Goal: Transaction & Acquisition: Purchase product/service

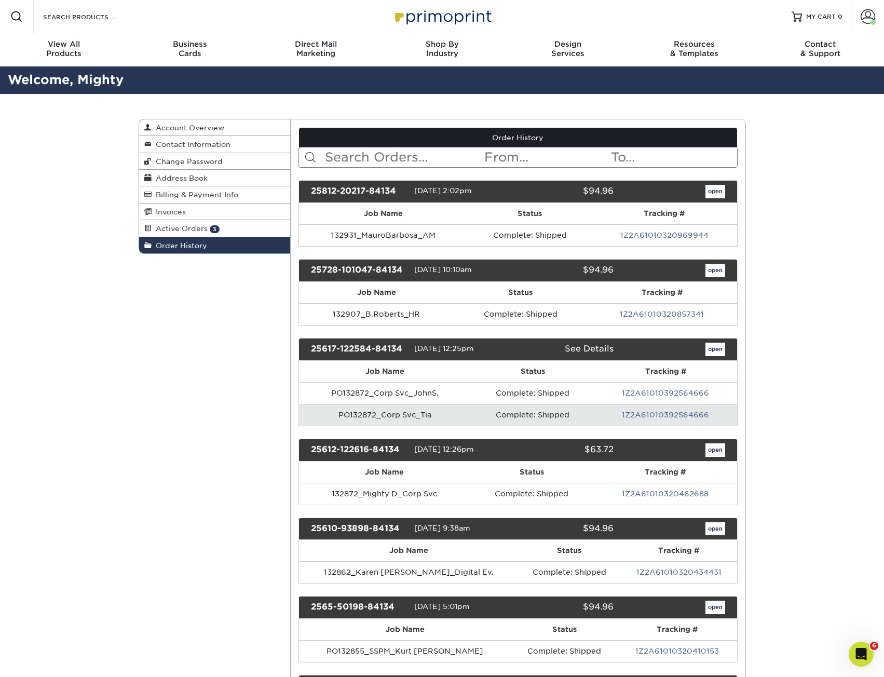
click at [431, 22] on img at bounding box center [442, 16] width 104 height 22
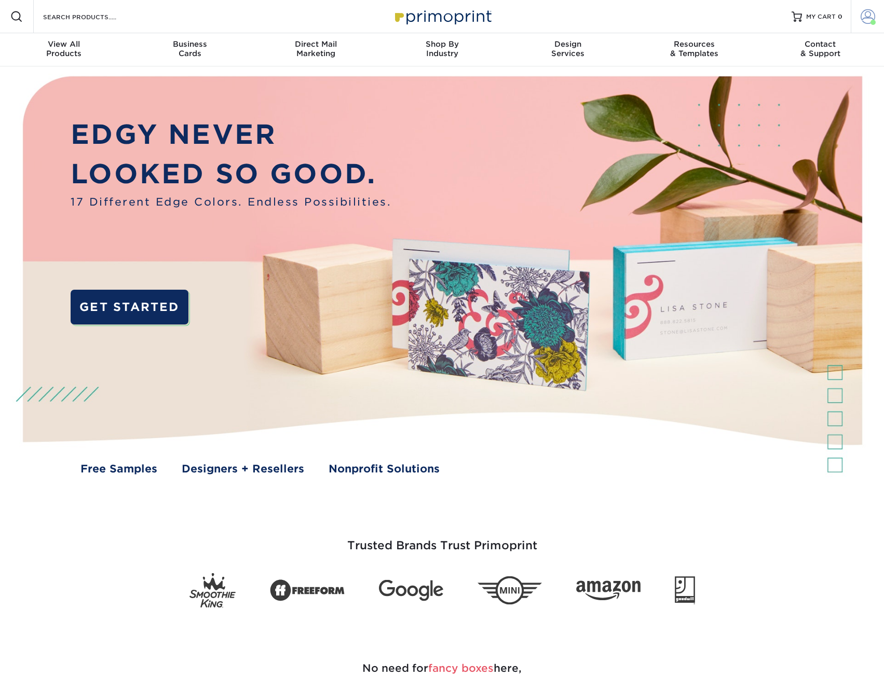
click at [868, 23] on span at bounding box center [868, 16] width 15 height 15
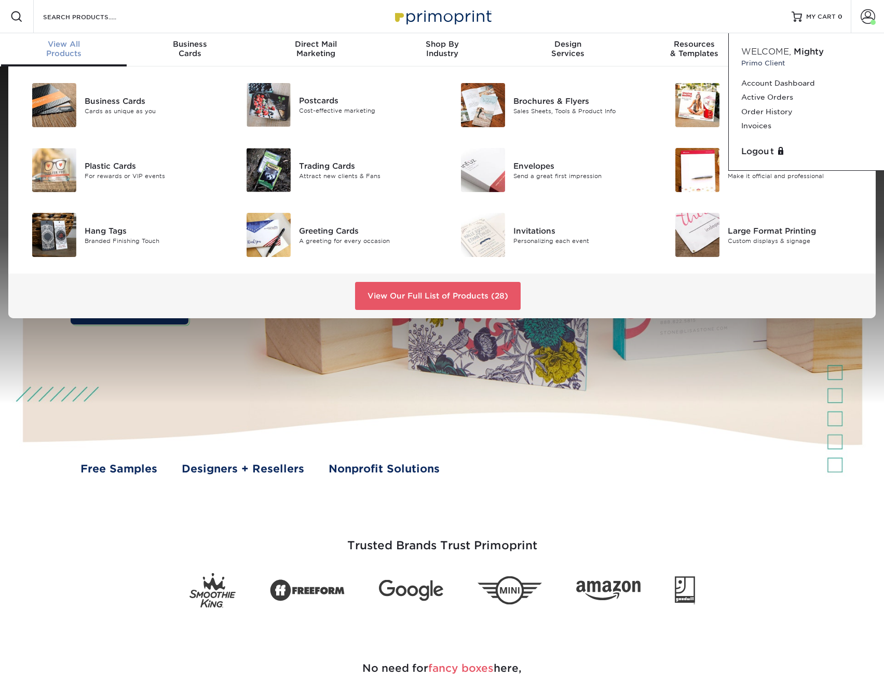
click at [51, 42] on span "View All" at bounding box center [64, 43] width 126 height 9
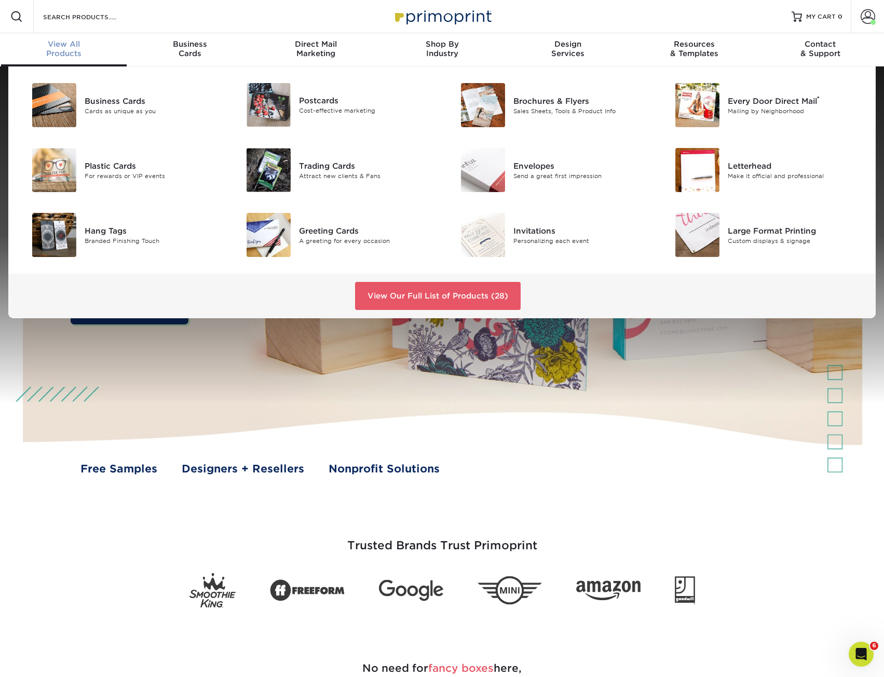
click at [65, 51] on div "View All Products" at bounding box center [64, 48] width 126 height 19
click at [141, 98] on div "Business Cards" at bounding box center [152, 100] width 135 height 11
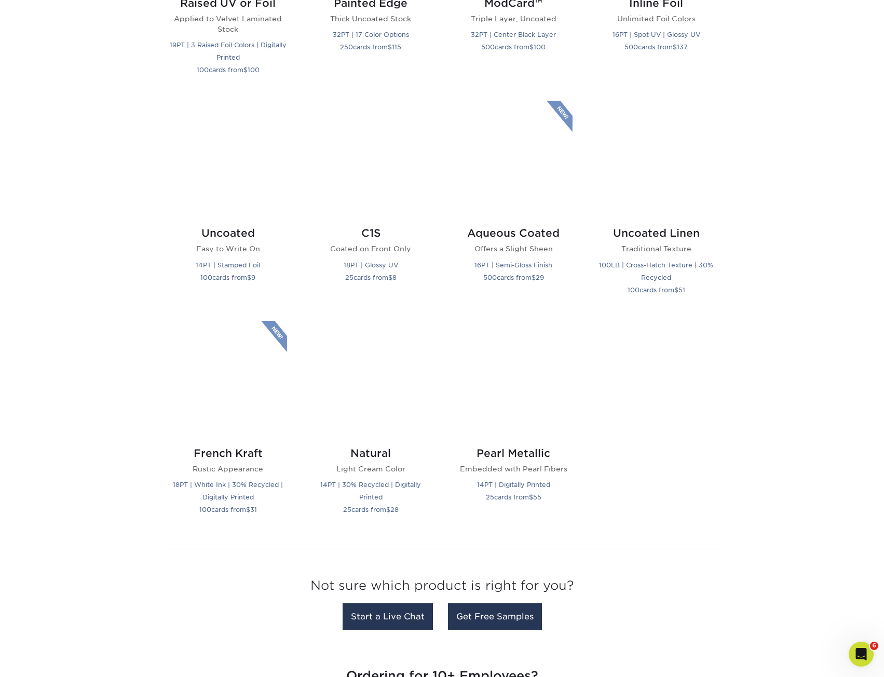
scroll to position [883, 0]
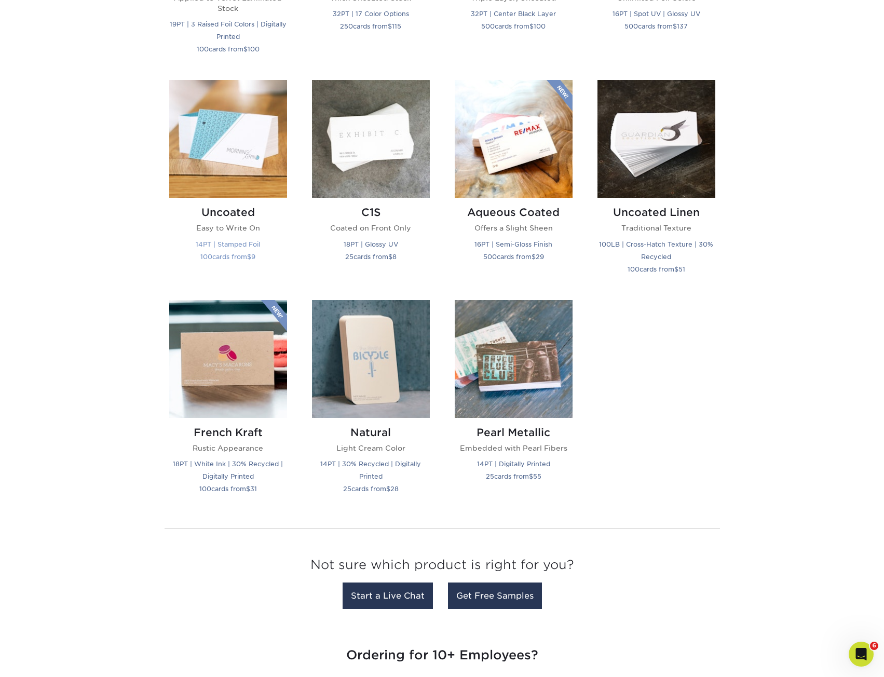
click at [230, 208] on h2 "Uncoated" at bounding box center [228, 212] width 118 height 12
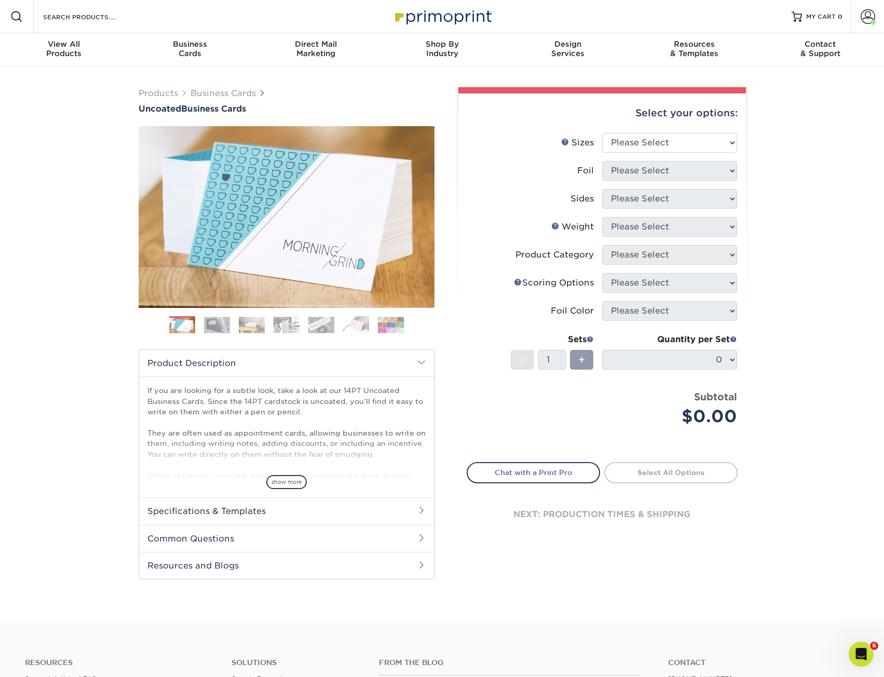
click at [668, 129] on div "Select your options:" at bounding box center [602, 112] width 271 height 39
click at [668, 134] on select "Please Select 1.5" x 3.5" - Mini 1.75" x 3.5" - Mini 2" x 3.5" - Standard 2" x …" at bounding box center [669, 143] width 135 height 20
select select "2.00x3.50"
click at [602, 133] on select "Please Select 1.5" x 3.5" - Mini 1.75" x 3.5" - Mini 2" x 3.5" - Standard 2" x …" at bounding box center [669, 143] width 135 height 20
click at [645, 170] on select "Please Select Yes No" at bounding box center [669, 171] width 135 height 20
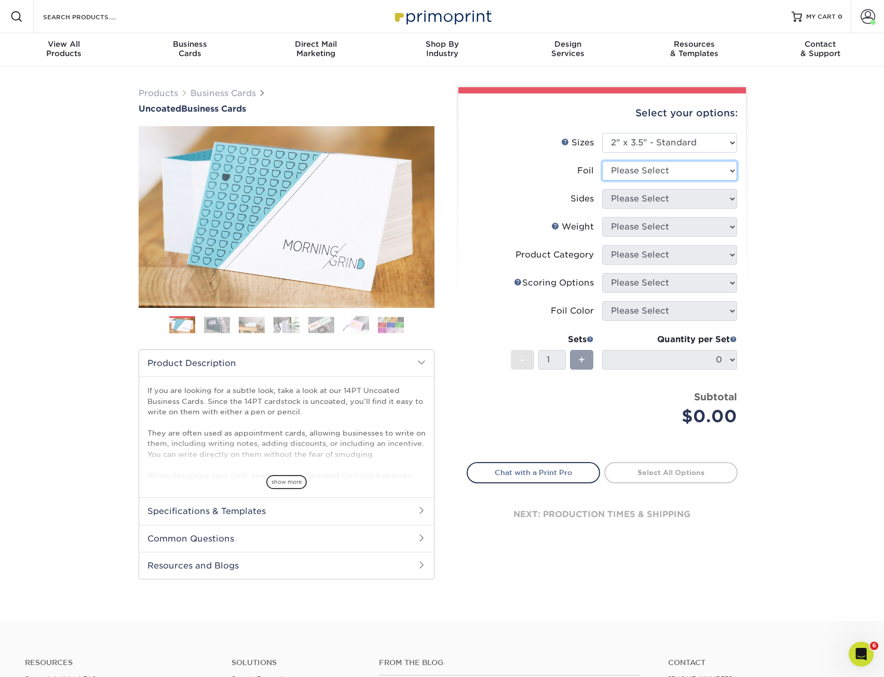
select select "1"
click at [602, 161] on select "Please Select Yes No" at bounding box center [669, 171] width 135 height 20
click at [651, 198] on select "Please Select Print Both Sides - Foil Back Only Print Both Sides - Foil Both Si…" at bounding box center [669, 199] width 135 height 20
select select "2ba18f74-0f96-487e-8b6e-985b404b3305"
click at [602, 189] on select "Please Select Print Both Sides - Foil Back Only Print Both Sides - Foil Both Si…" at bounding box center [669, 199] width 135 height 20
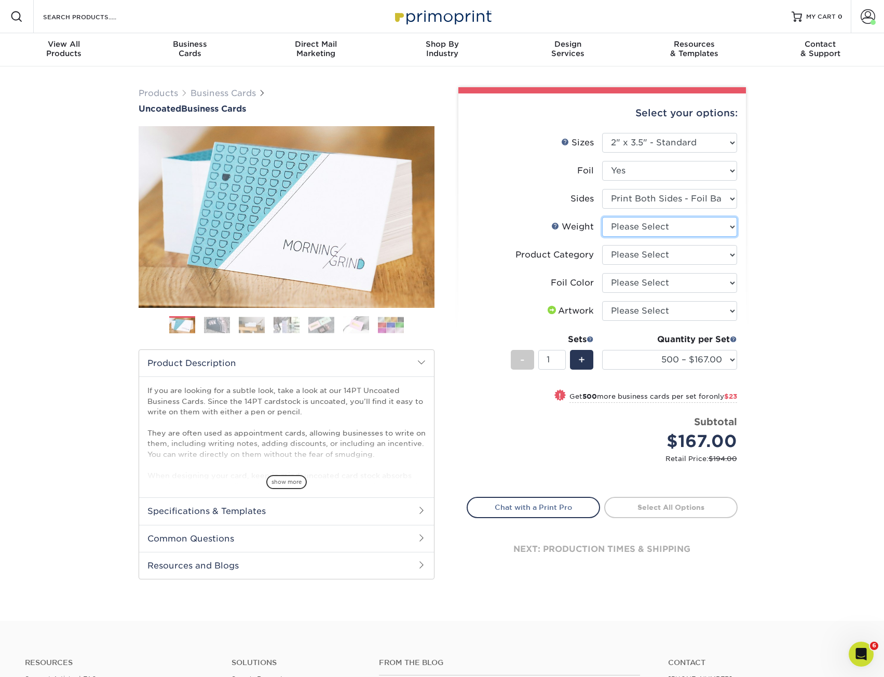
drag, startPoint x: 716, startPoint y: 226, endPoint x: 717, endPoint y: 232, distance: 5.7
click at [716, 226] on select "Please Select 14PT Uncoated" at bounding box center [669, 227] width 135 height 20
select select "14PT Uncoated"
click at [602, 217] on select "Please Select 14PT Uncoated" at bounding box center [669, 227] width 135 height 20
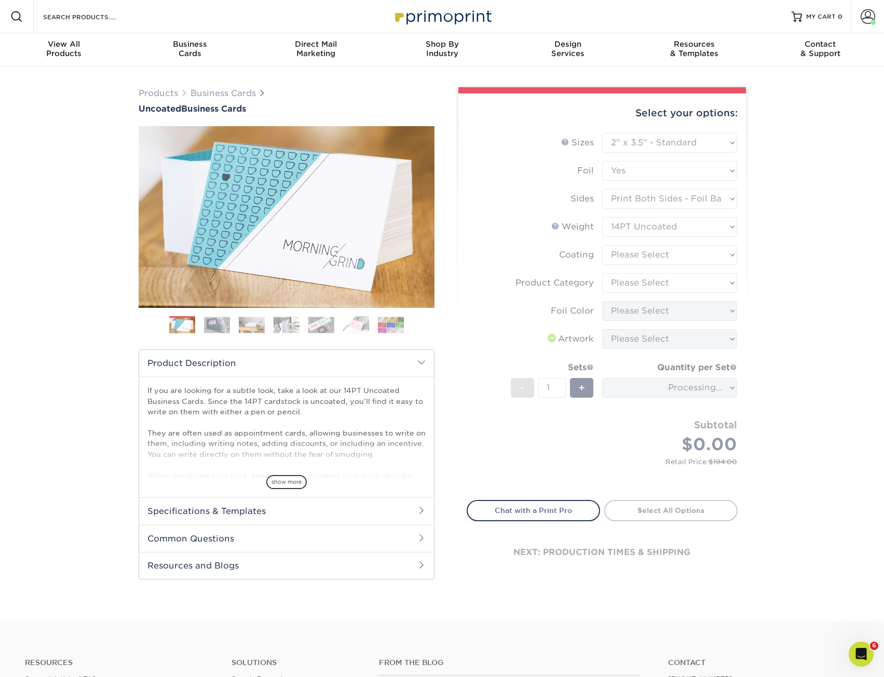
click at [705, 259] on form "Sizes Help Sizes Please Select 1.5" x 3.5" - Mini 1.75" x 3.5" - Mini 2" x 3.5"…" at bounding box center [602, 310] width 271 height 355
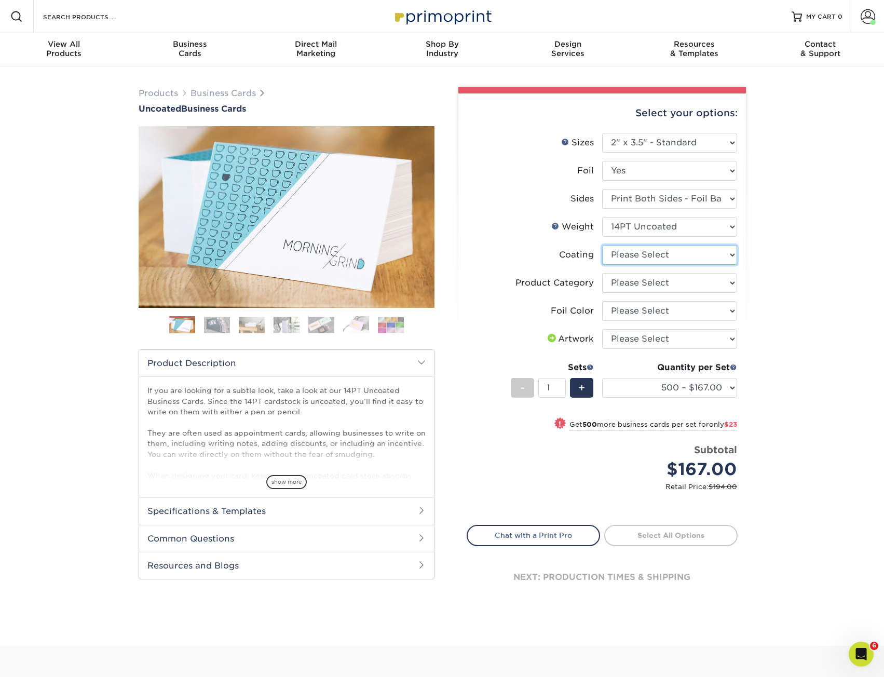
click at [689, 257] on select at bounding box center [669, 255] width 135 height 20
select select "3e7618de-abca-4bda-9f97-8b9129e913d8"
click at [602, 245] on select at bounding box center [669, 255] width 135 height 20
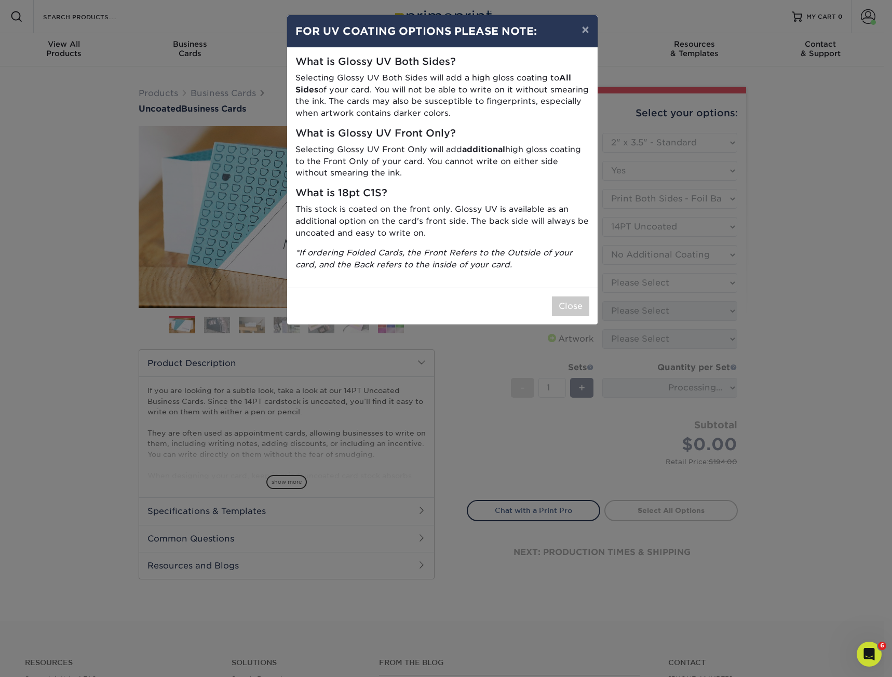
click at [573, 321] on div "Close" at bounding box center [442, 306] width 311 height 37
click at [572, 314] on button "Close" at bounding box center [570, 306] width 37 height 20
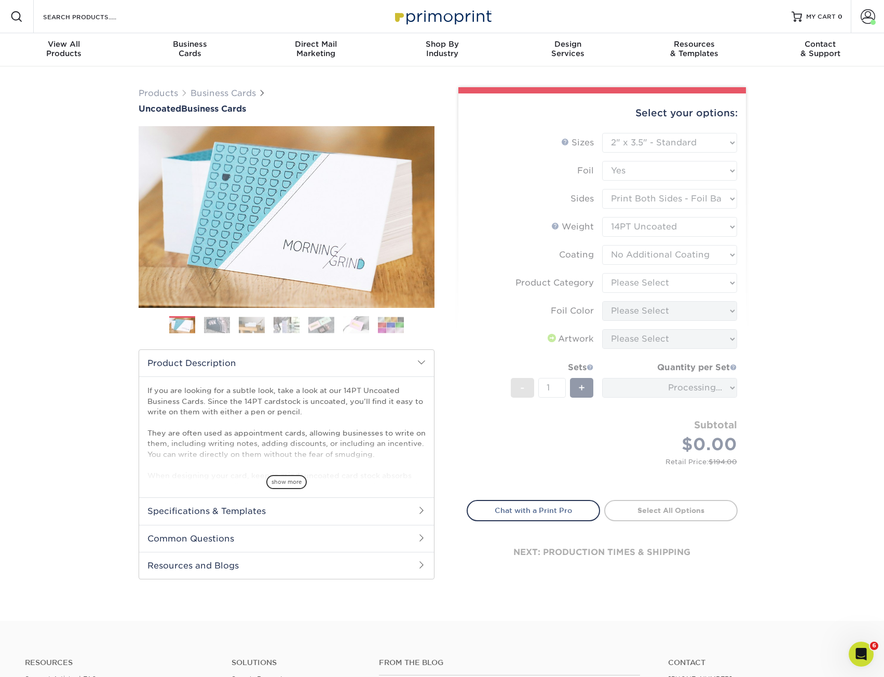
click at [637, 289] on form "Sizes Help Sizes Please Select 1.5" x 3.5" - Mini 1.75" x 3.5" - Mini 2" x 3.5"…" at bounding box center [602, 310] width 271 height 355
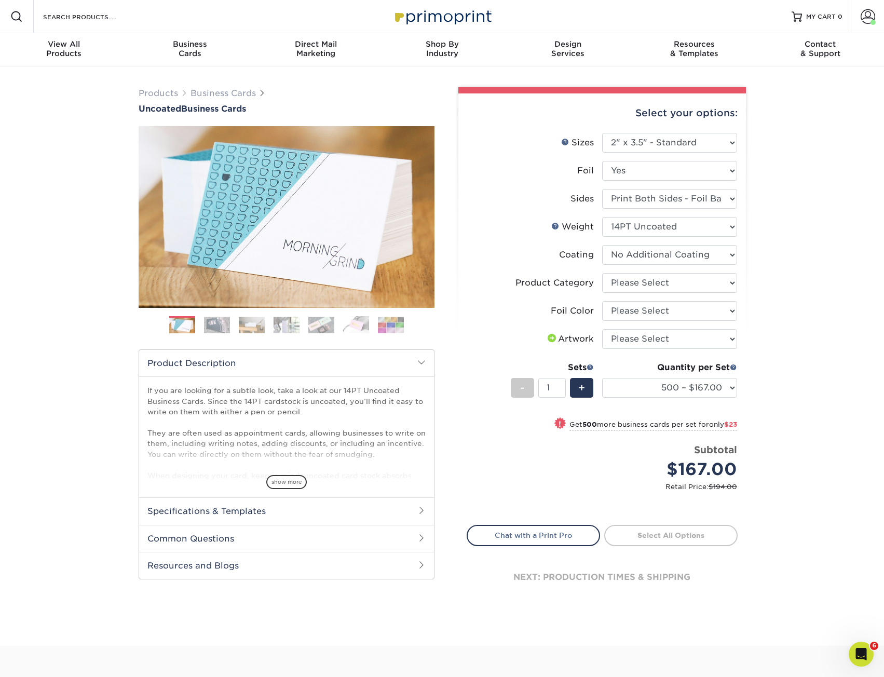
click at [800, 286] on div "Products Business Cards Uncoated Business Cards Previous Next 100" at bounding box center [442, 355] width 884 height 579
click at [716, 284] on select "Please Select Business Cards" at bounding box center [669, 283] width 135 height 20
select select "3b5148f1-0588-4f88-a218-97bcfdce65c1"
click at [602, 273] on select "Please Select Business Cards" at bounding box center [669, 283] width 135 height 20
click at [682, 314] on select "Please Select Silver Foil Black Foil Blue Foil Copper Foil Gold Foil Red Foil R…" at bounding box center [669, 311] width 135 height 20
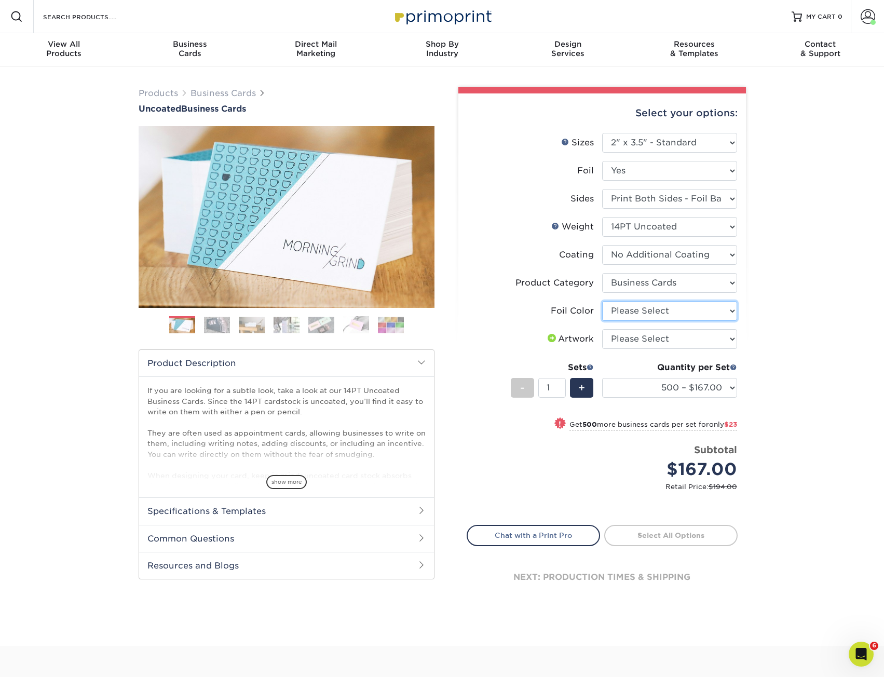
select select "acffa4a5-22f9-4585-ba3f-0adaa54b8c85"
click at [602, 301] on select "Please Select Silver Foil Black Foil Blue Foil Copper Foil Gold Foil Red Foil R…" at bounding box center [669, 311] width 135 height 20
click at [764, 342] on div "Products Business Cards Uncoated Business Cards Previous Next 100" at bounding box center [442, 355] width 884 height 579
click at [695, 339] on select "Please Select I will upload files I need a design - $100" at bounding box center [669, 339] width 135 height 20
select select "upload"
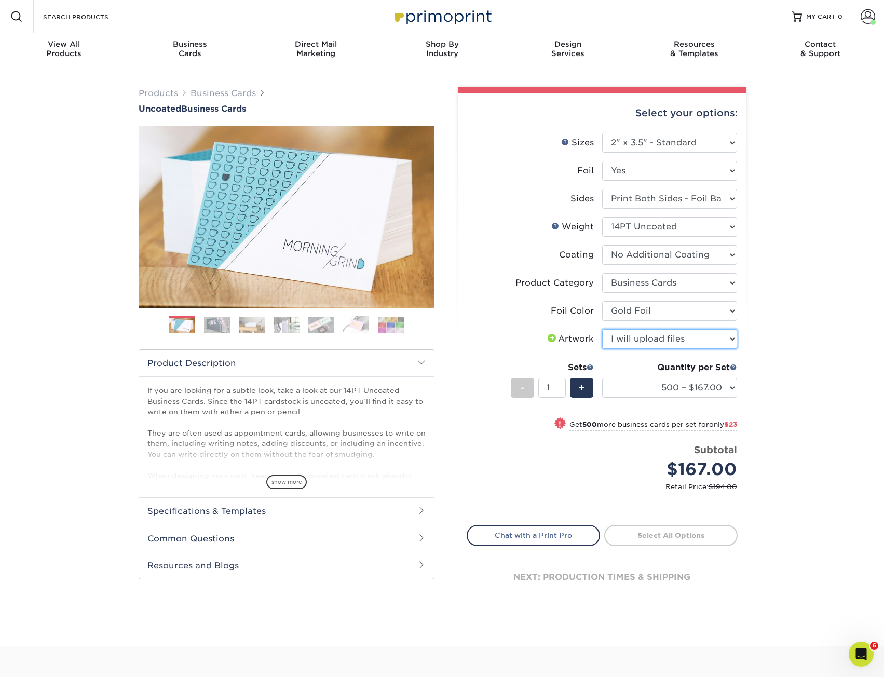
click at [602, 329] on select "Please Select I will upload files I need a design - $100" at bounding box center [669, 339] width 135 height 20
click at [755, 343] on div "Products Business Cards Uncoated Business Cards Previous Next 100" at bounding box center [442, 355] width 884 height 579
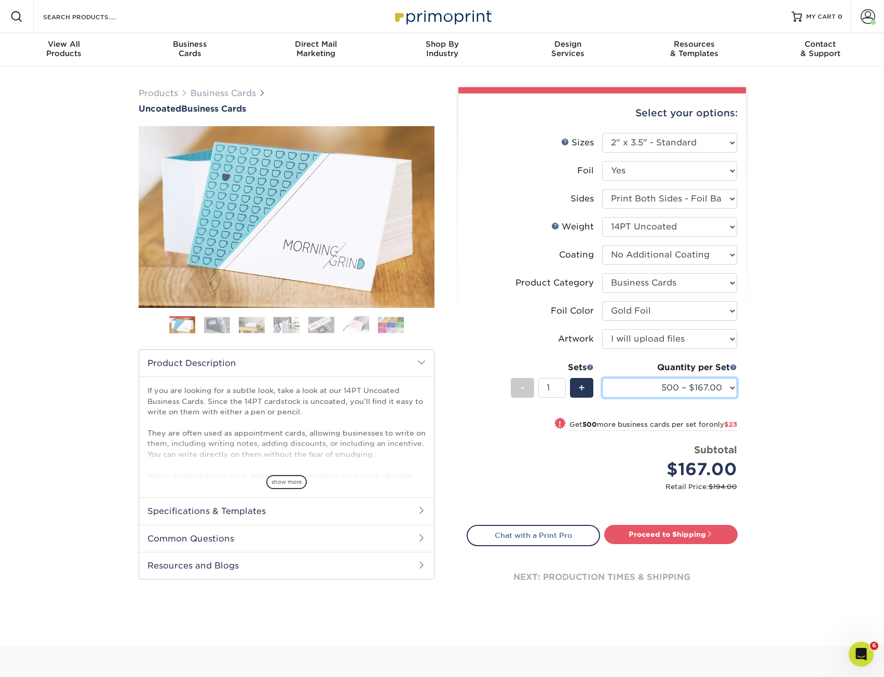
click at [678, 380] on select "500 – $167.00 1000 – $190.00 2500 – $440.00 5000 – $854.00" at bounding box center [669, 388] width 135 height 20
click at [748, 374] on div "Select your options: Sizes Help Sizes Please Select 1.5" x 3.5" - Mini -" at bounding box center [598, 352] width 312 height 530
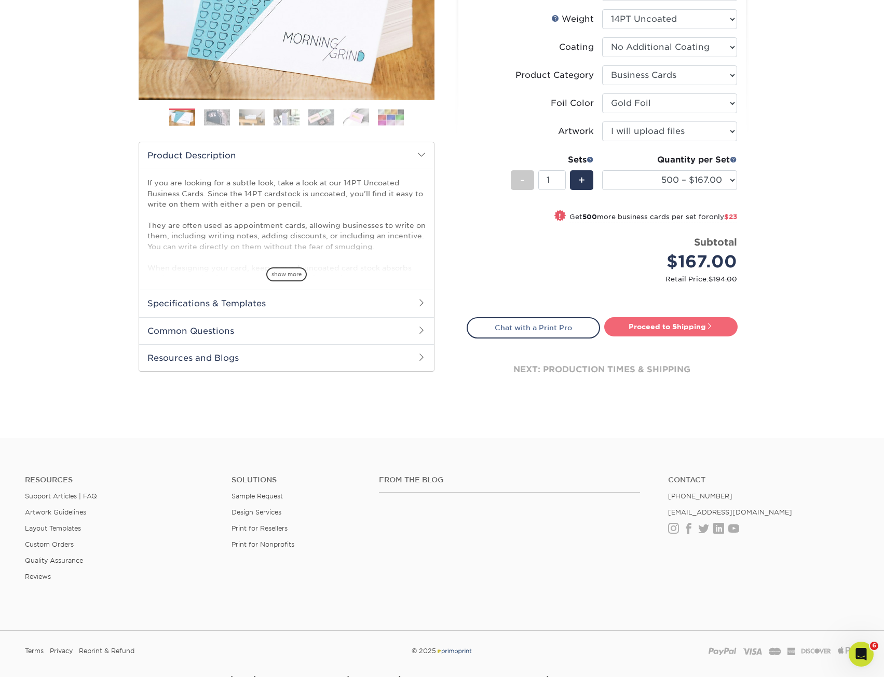
click at [686, 325] on link "Proceed to Shipping" at bounding box center [670, 326] width 133 height 19
type input "Set 1"
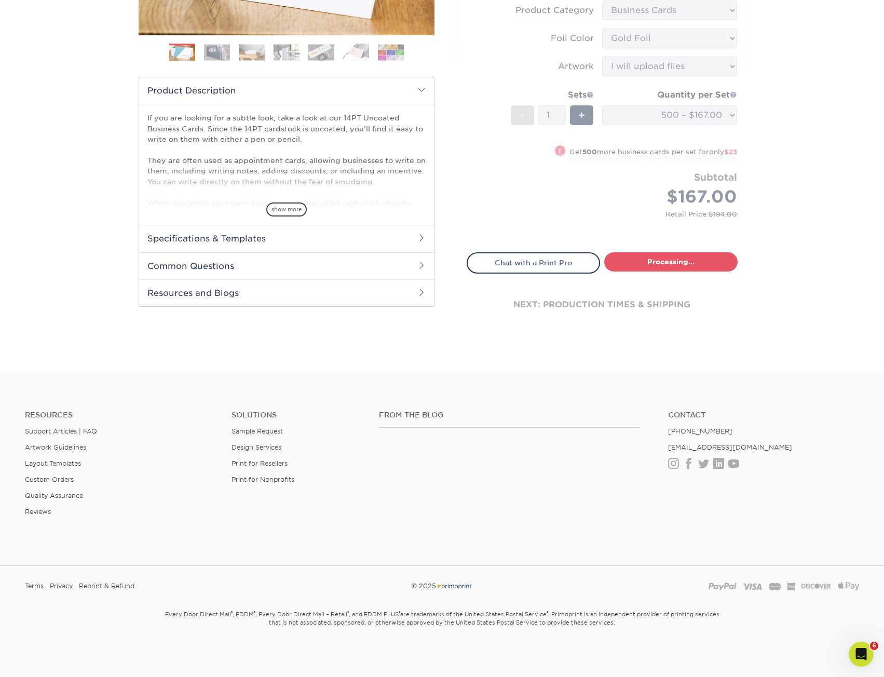
select select "552e9c23-a37c-4e08-876b-d35991fea930"
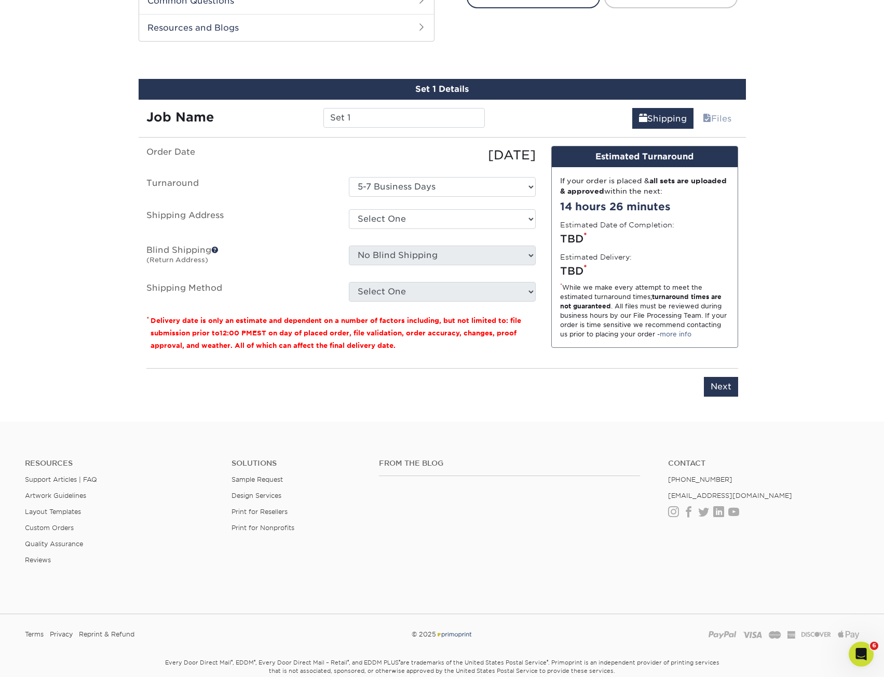
scroll to position [554, 0]
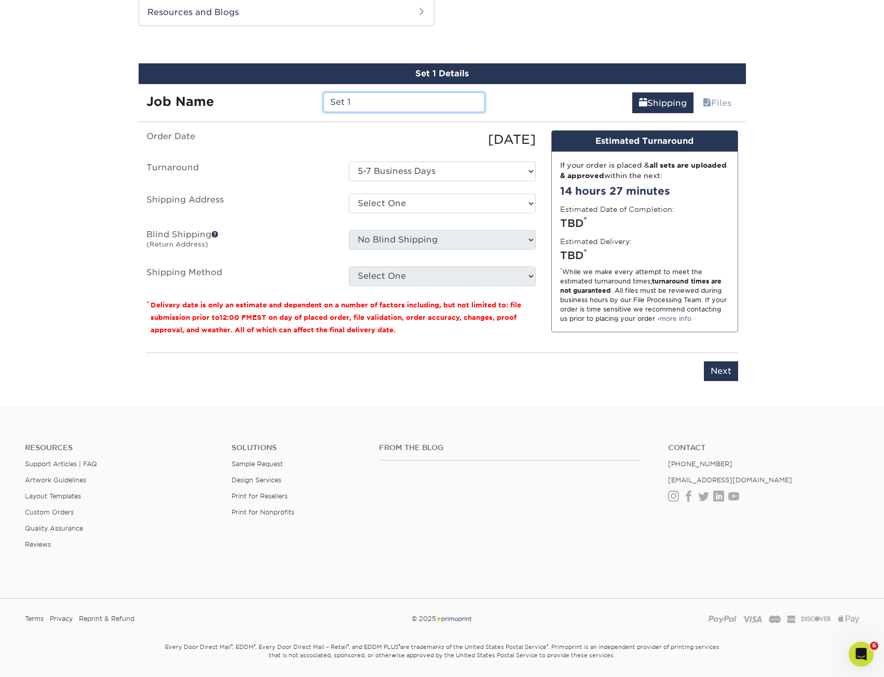
click at [413, 99] on input "Set 1" at bounding box center [403, 102] width 161 height 20
drag, startPoint x: 374, startPoint y: 100, endPoint x: 213, endPoint y: 75, distance: 162.9
click at [213, 75] on div "Set 1 Details Job Name Set 1 Shipping Files You've choosen mailing services! If…" at bounding box center [443, 228] width 608 height 330
paste input "132938"
click at [366, 101] on input "132938__" at bounding box center [403, 102] width 161 height 20
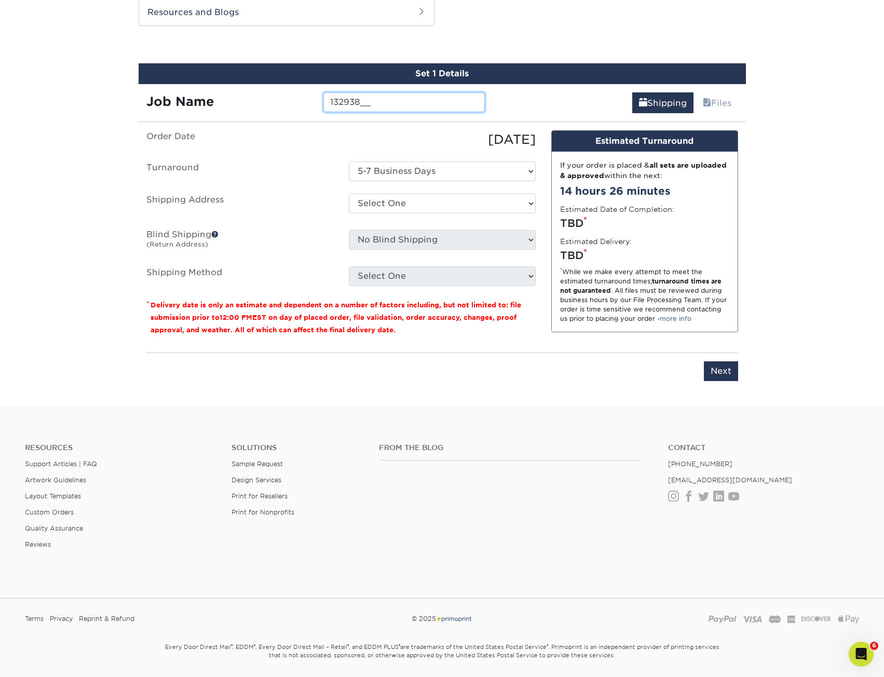
paste input "Erton Kohler"
click at [455, 104] on input "132938_Erton Kohler_" at bounding box center [403, 102] width 161 height 20
type input "132938_Erton Kohler_PRES"
drag, startPoint x: 84, startPoint y: 224, endPoint x: 104, endPoint y: 224, distance: 20.3
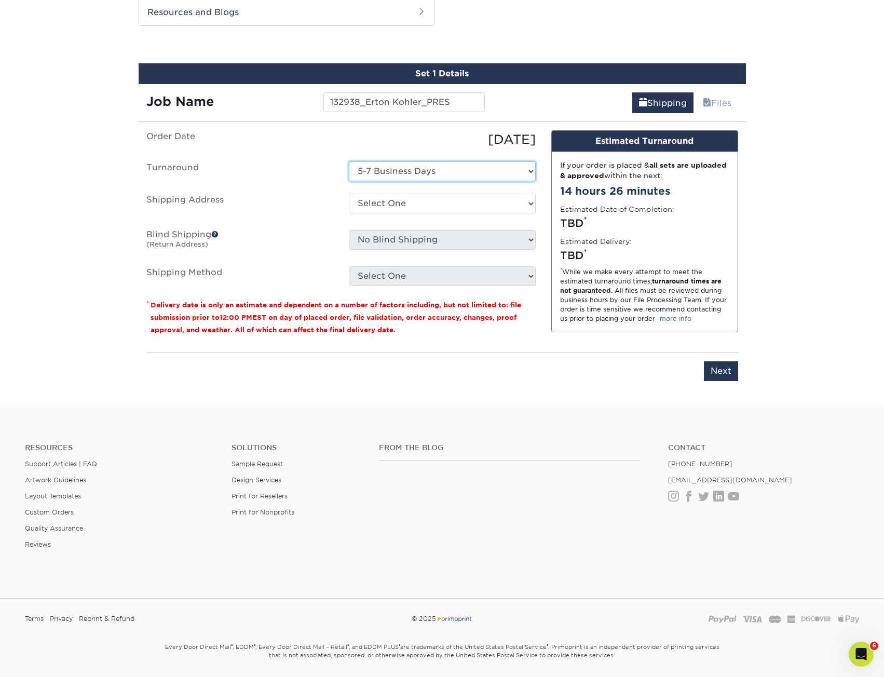
click at [460, 170] on select "Select One 5-7 Business Days" at bounding box center [442, 171] width 187 height 20
drag, startPoint x: 460, startPoint y: 170, endPoint x: 456, endPoint y: 181, distance: 11.7
click at [460, 170] on select "Select One 5-7 Business Days" at bounding box center [442, 171] width 187 height 20
click at [439, 217] on div "Select One KAREN GLASSFORD Shipping Est- Phillipines Tanya Holland + Add New Ad…" at bounding box center [442, 206] width 203 height 24
click at [437, 204] on select "Select One KAREN GLASSFORD Shipping Est- Phillipines Tanya Holland + Add New Ad…" at bounding box center [442, 204] width 187 height 20
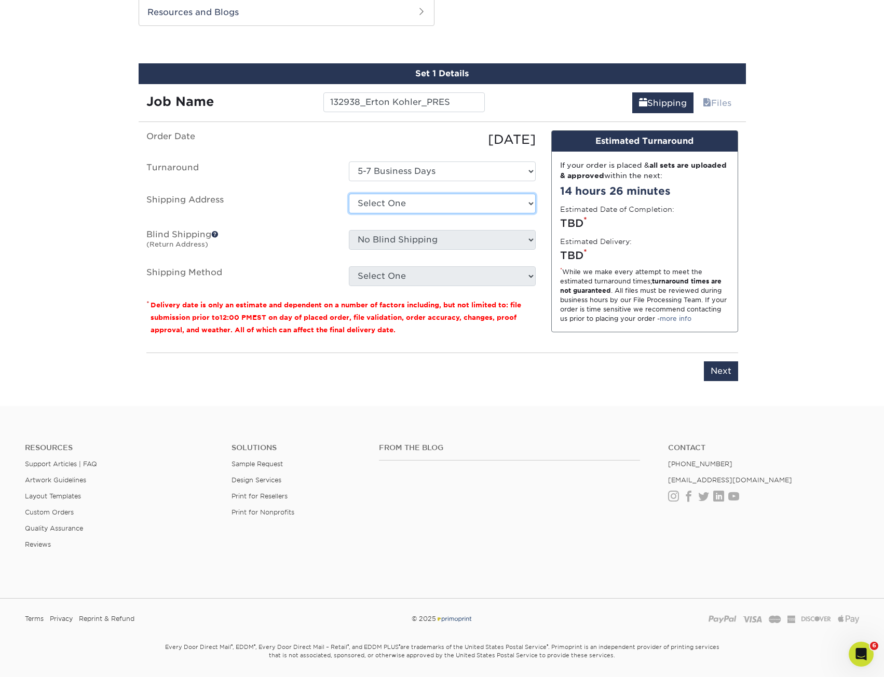
select select "123746"
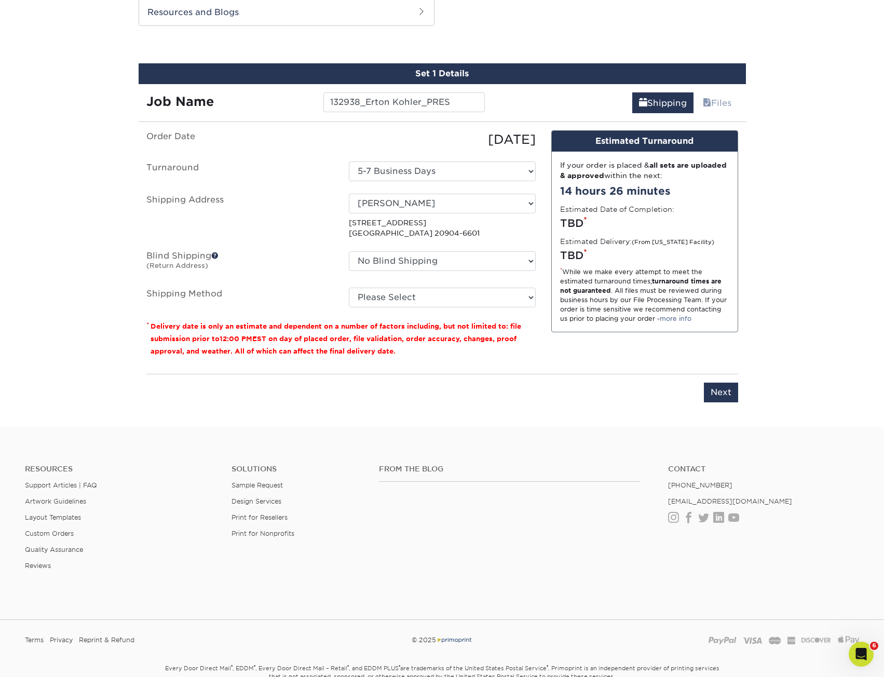
click at [439, 249] on ul "Order Date 08/14/2025 Turnaround Select One 5-7 Business Days Shipping Address …" at bounding box center [340, 218] width 389 height 177
click at [436, 268] on select "No Blind Shipping KAREN GLASSFORD Shipping Est- Phillipines Tanya Holland + Add…" at bounding box center [442, 261] width 187 height 20
click at [282, 298] on label "Shipping Method" at bounding box center [240, 298] width 203 height 20
click at [400, 299] on select "Please Select Ground Shipping (+$8.96) 3 Day Shipping Service (+$20.08) 2 Day A…" at bounding box center [442, 298] width 187 height 20
select select "03"
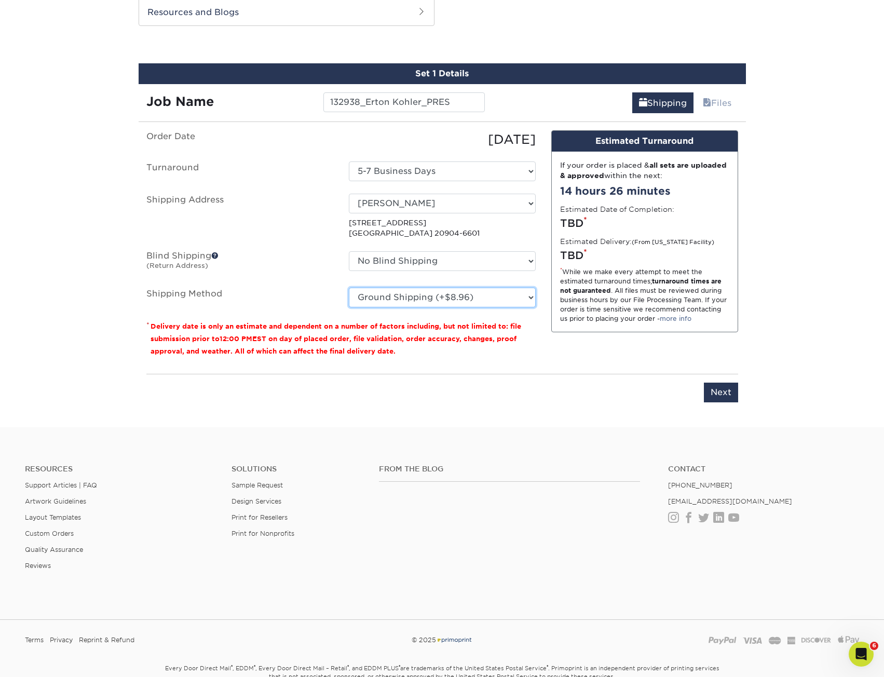
click at [349, 288] on select "Please Select Ground Shipping (+$8.96) 3 Day Shipping Service (+$20.08) 2 Day A…" at bounding box center [442, 298] width 187 height 20
click at [715, 388] on input "Next" at bounding box center [721, 393] width 34 height 20
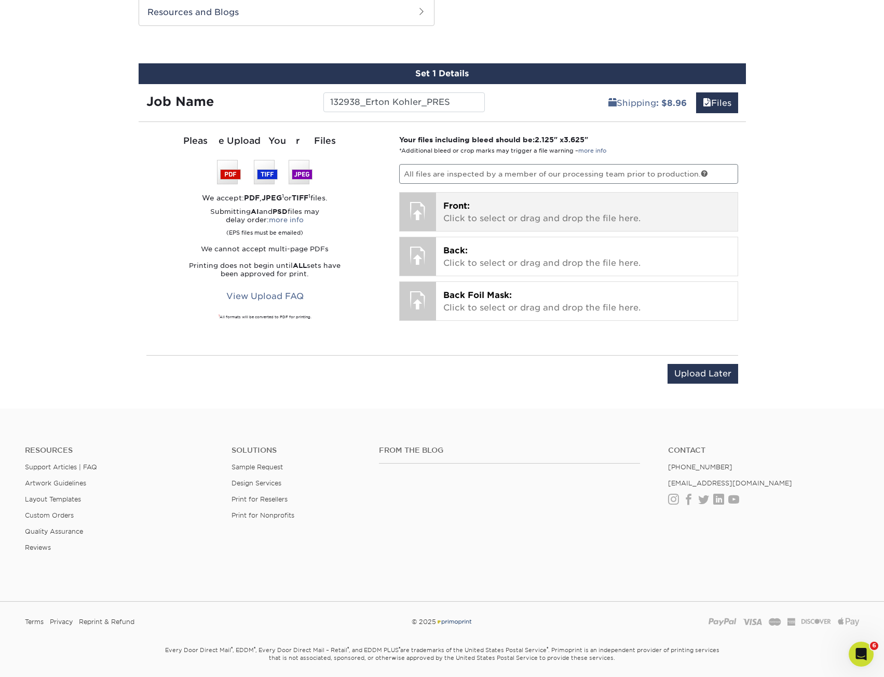
click at [554, 228] on div "Front: Click to select or drag and drop the file here. Choose file" at bounding box center [587, 212] width 302 height 38
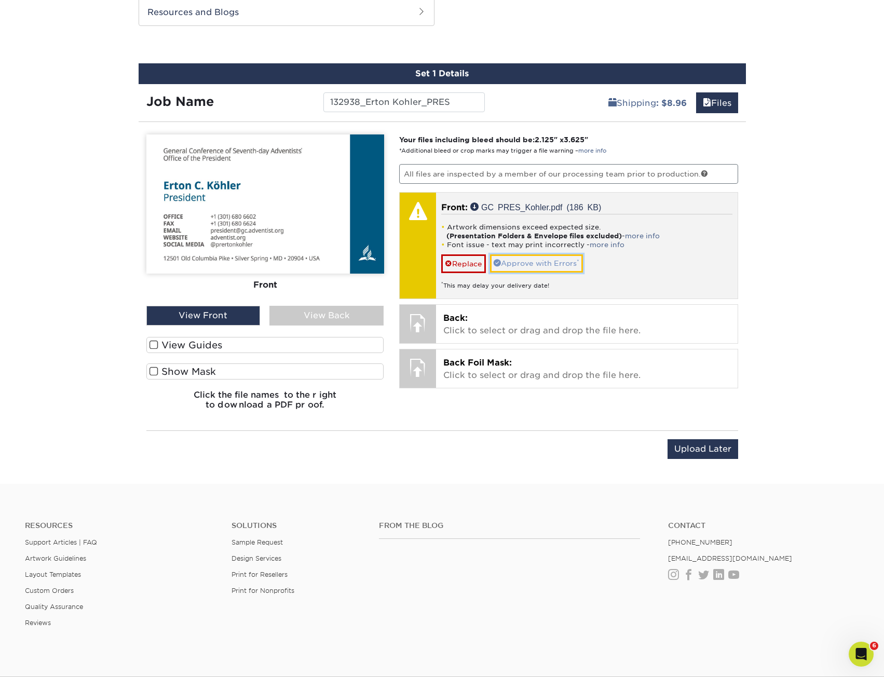
click at [538, 261] on link "Approve with Errors *" at bounding box center [536, 263] width 93 height 18
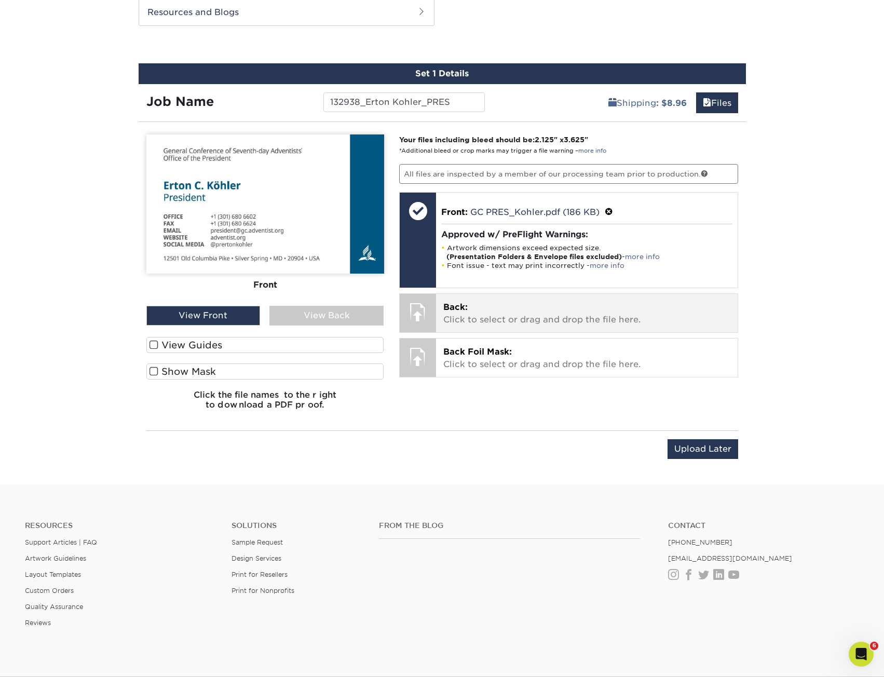
click at [508, 318] on p "Back: Click to select or drag and drop the file here." at bounding box center [586, 313] width 287 height 25
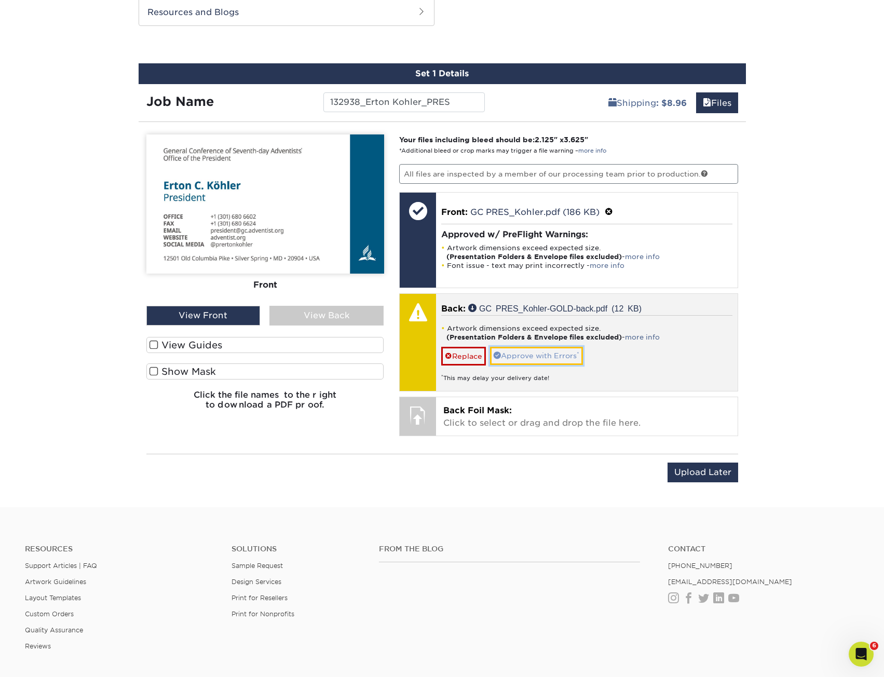
click at [546, 352] on link "Approve with Errors *" at bounding box center [536, 356] width 93 height 18
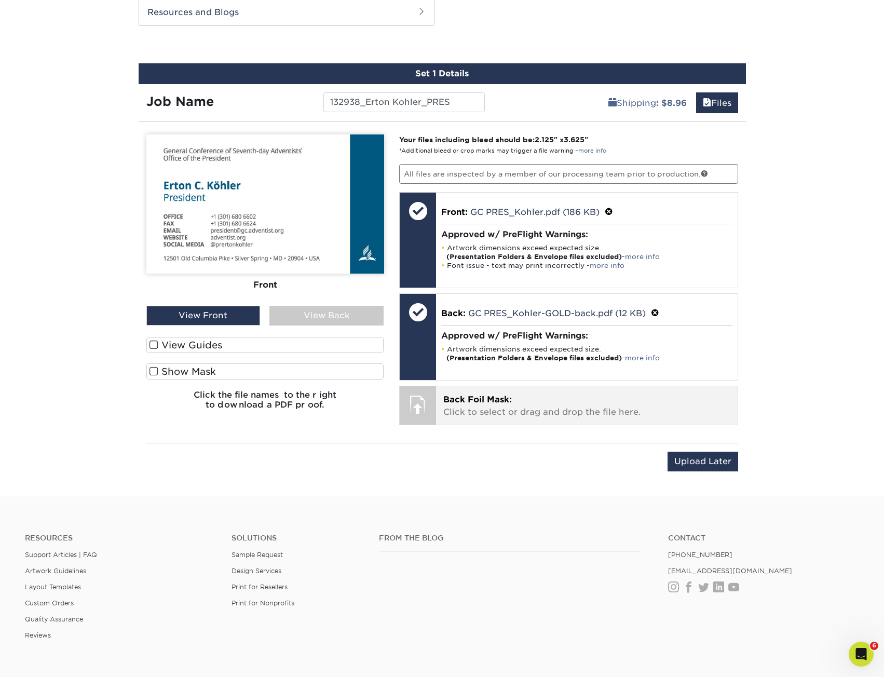
click at [537, 388] on div "Back Foil Mask: Click to select or drag and drop the file here. Choose file" at bounding box center [587, 405] width 302 height 38
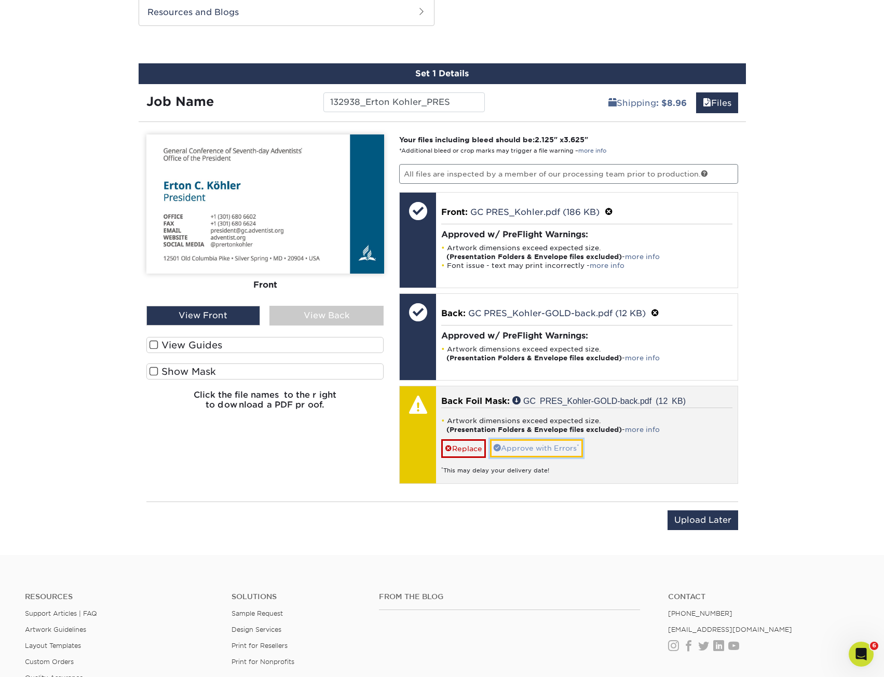
click at [555, 454] on link "Approve with Errors *" at bounding box center [536, 448] width 93 height 18
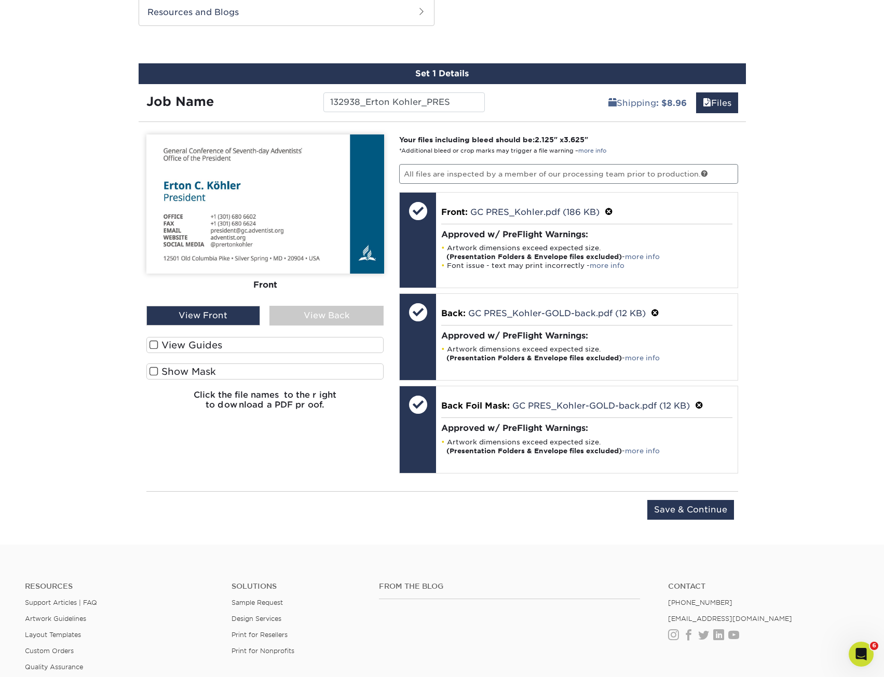
click at [304, 318] on div "View Back" at bounding box center [326, 316] width 114 height 20
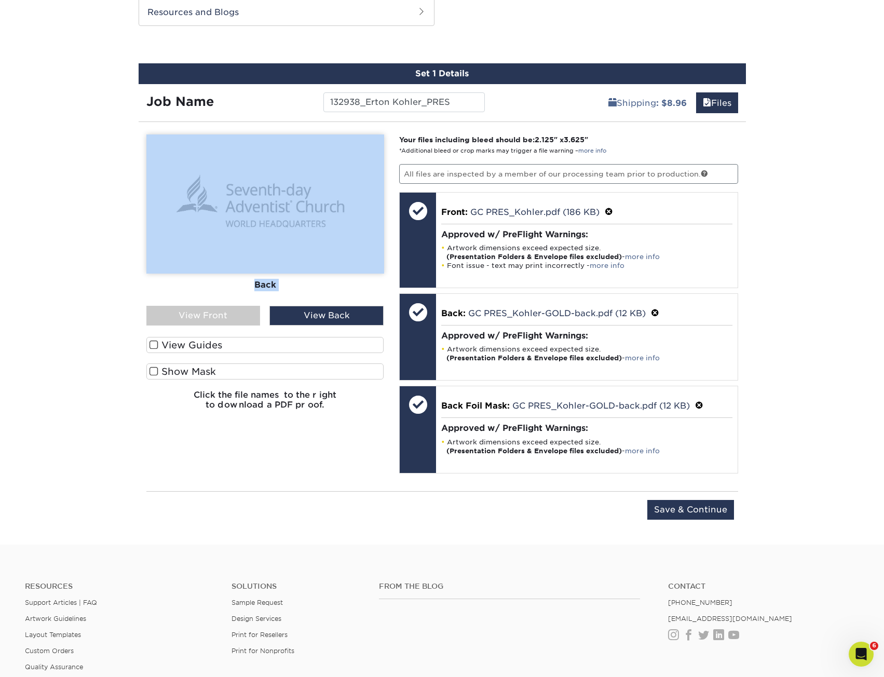
click at [207, 306] on div "Front Back View Front View Back" at bounding box center [265, 229] width 238 height 191
click at [207, 312] on div "View Front" at bounding box center [203, 316] width 114 height 20
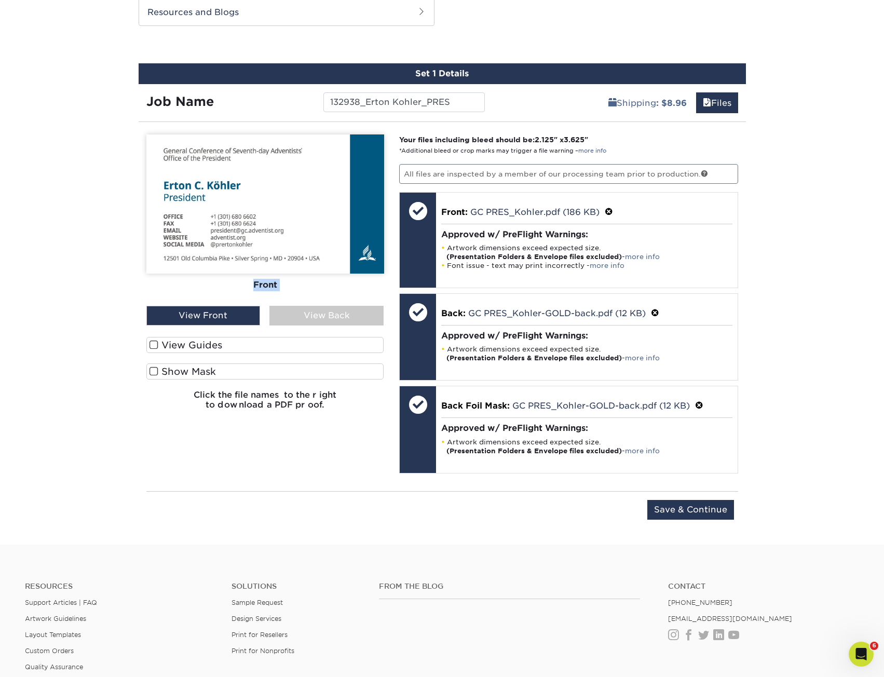
click at [318, 286] on div "Front" at bounding box center [265, 285] width 238 height 23
click at [312, 318] on div "View Back" at bounding box center [326, 316] width 114 height 20
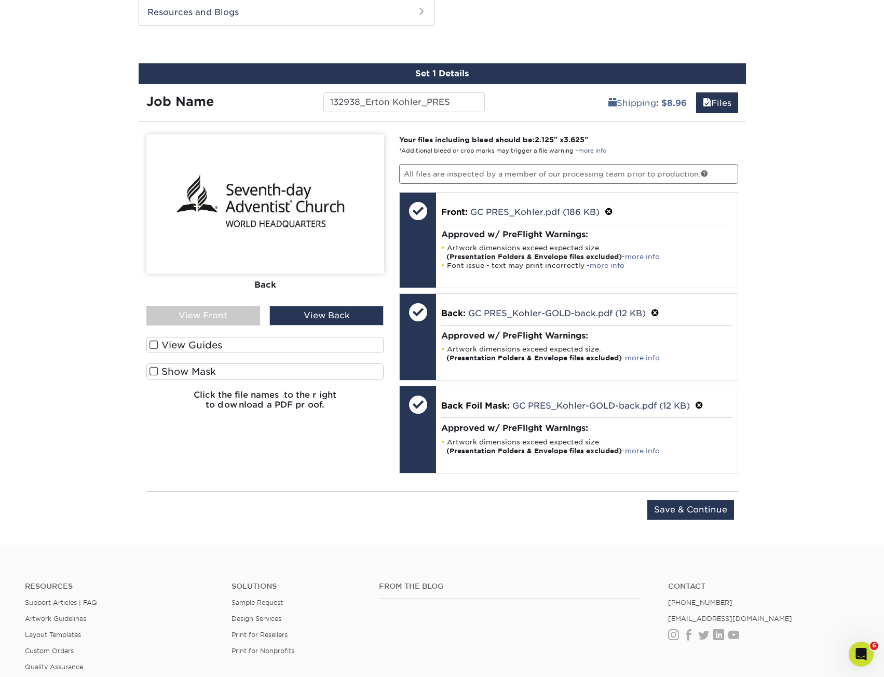
click at [283, 282] on div "Back" at bounding box center [265, 285] width 238 height 23
click at [208, 324] on div "View Front" at bounding box center [203, 316] width 114 height 20
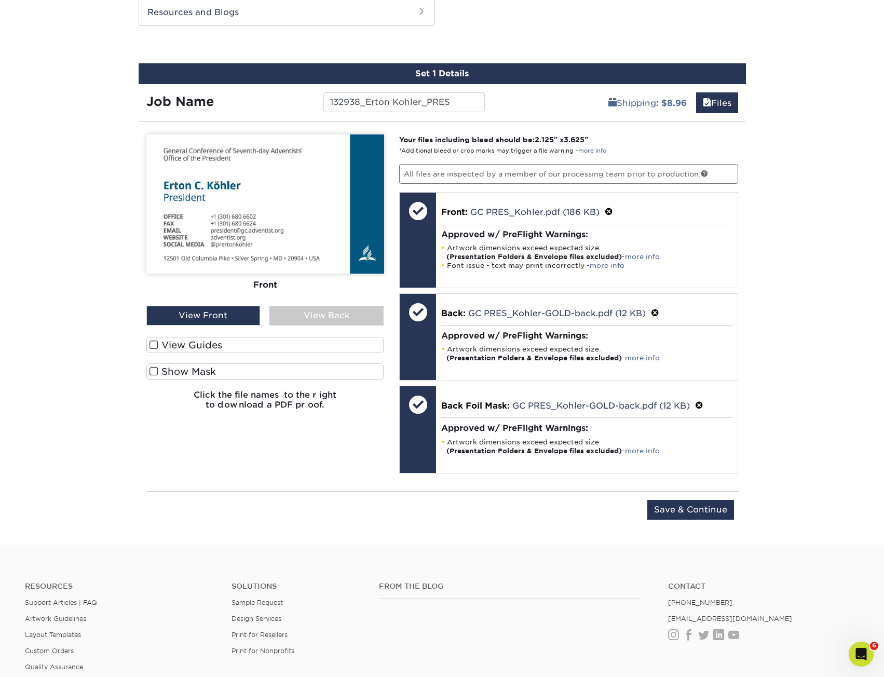
click at [297, 312] on div "View Back" at bounding box center [326, 316] width 114 height 20
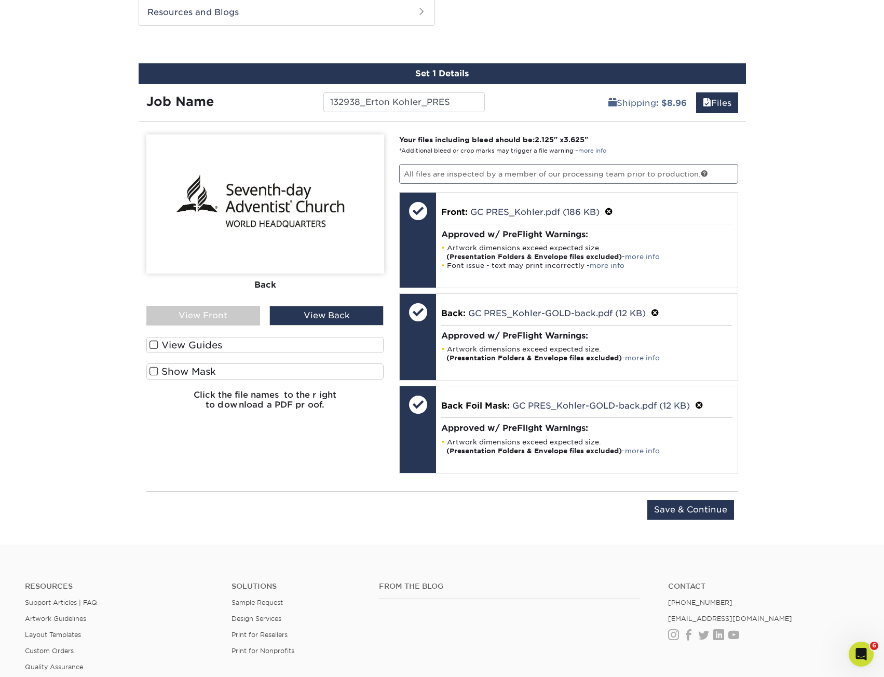
click at [841, 323] on div "Products Business Cards Uncoated Business Cards Previous Next 100" at bounding box center [442, 29] width 884 height 1032
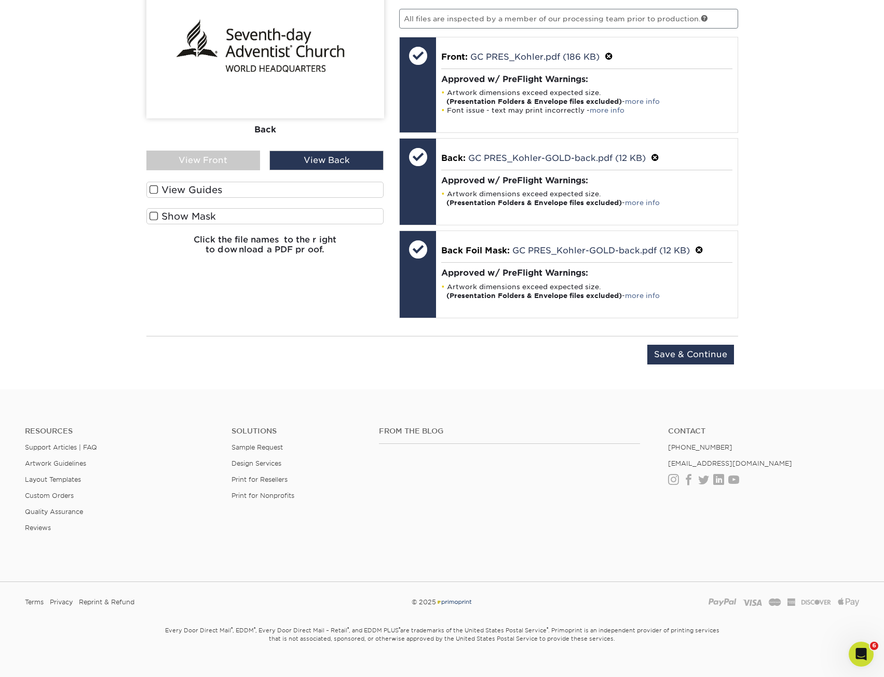
scroll to position [709, 0]
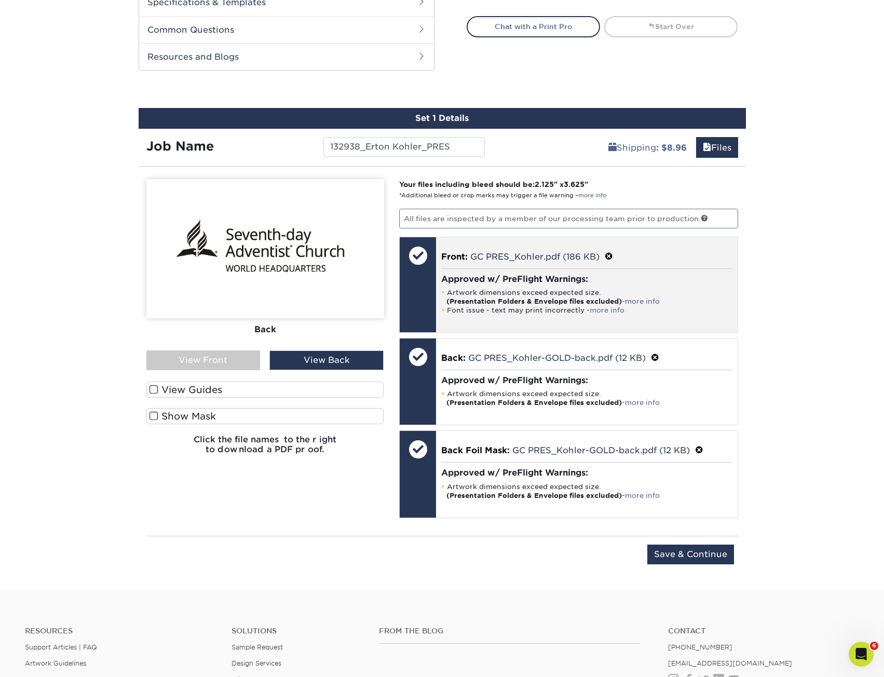
scroll to position [502, 0]
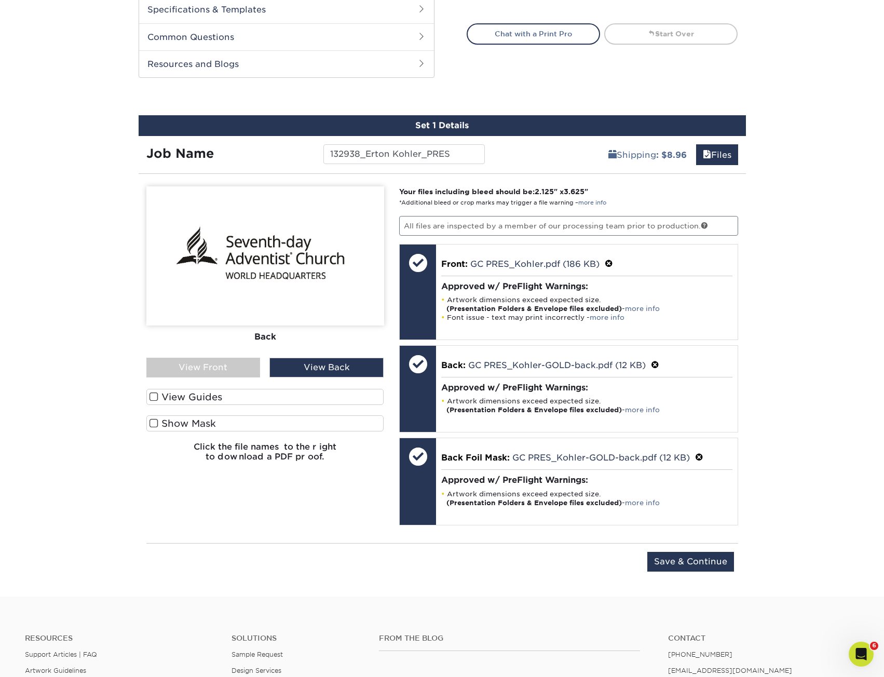
click at [233, 360] on div "View Front" at bounding box center [203, 368] width 114 height 20
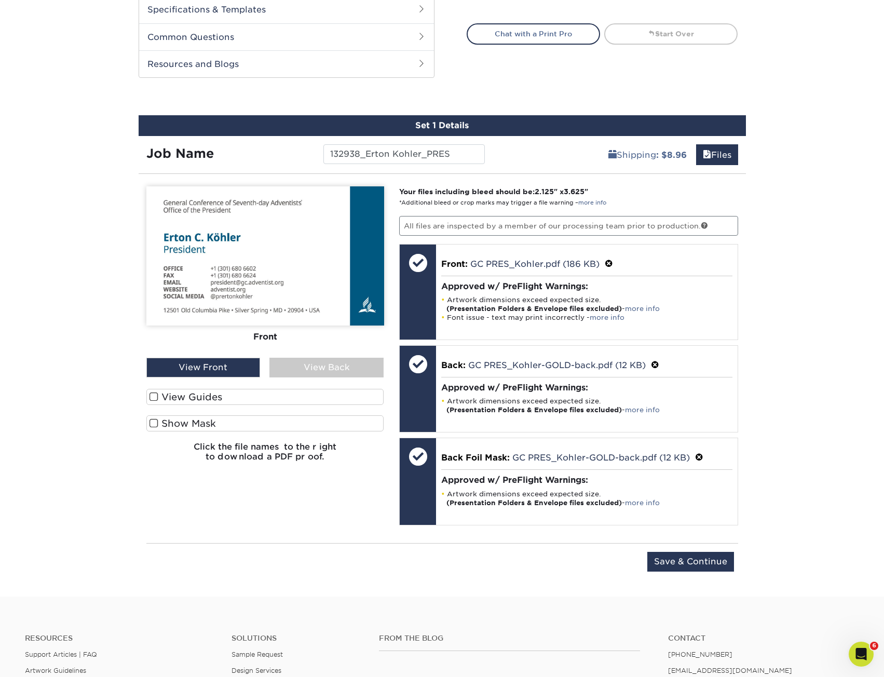
click at [821, 294] on div "Products Business Cards Uncoated Business Cards Previous Next 100" at bounding box center [442, 81] width 884 height 1032
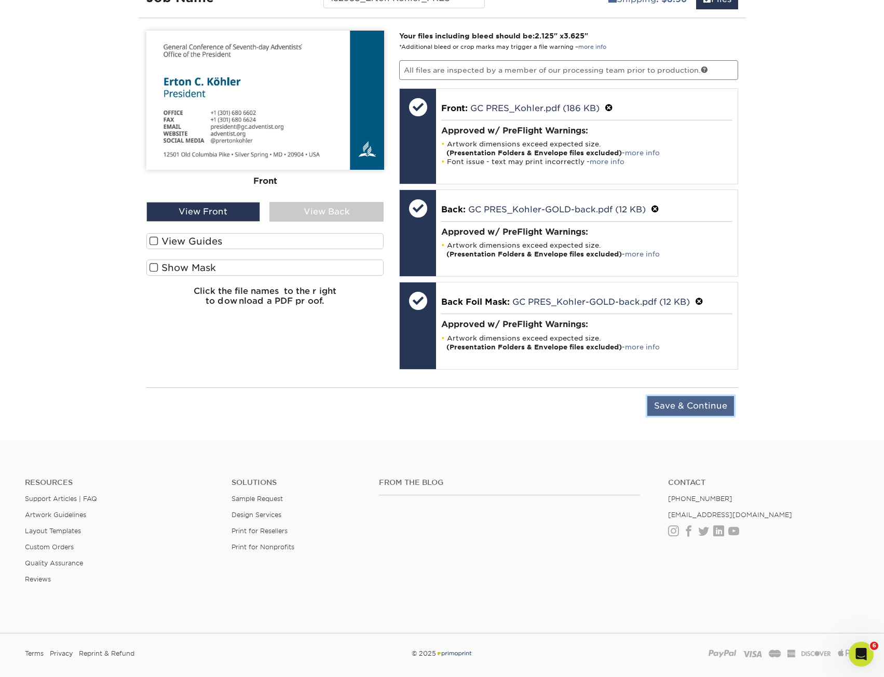
click at [706, 404] on input "Save & Continue" at bounding box center [690, 406] width 87 height 20
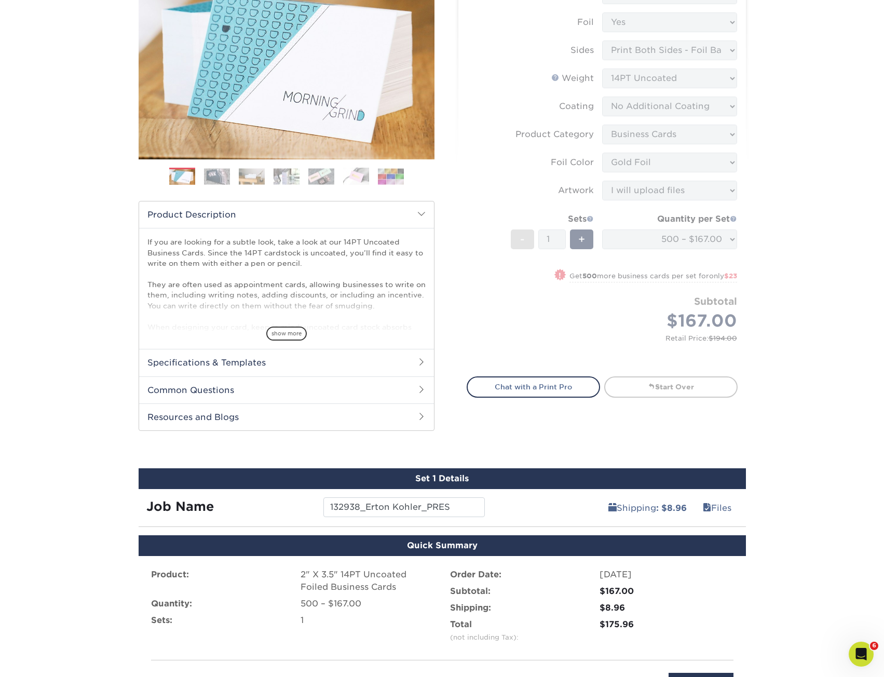
scroll to position [312, 0]
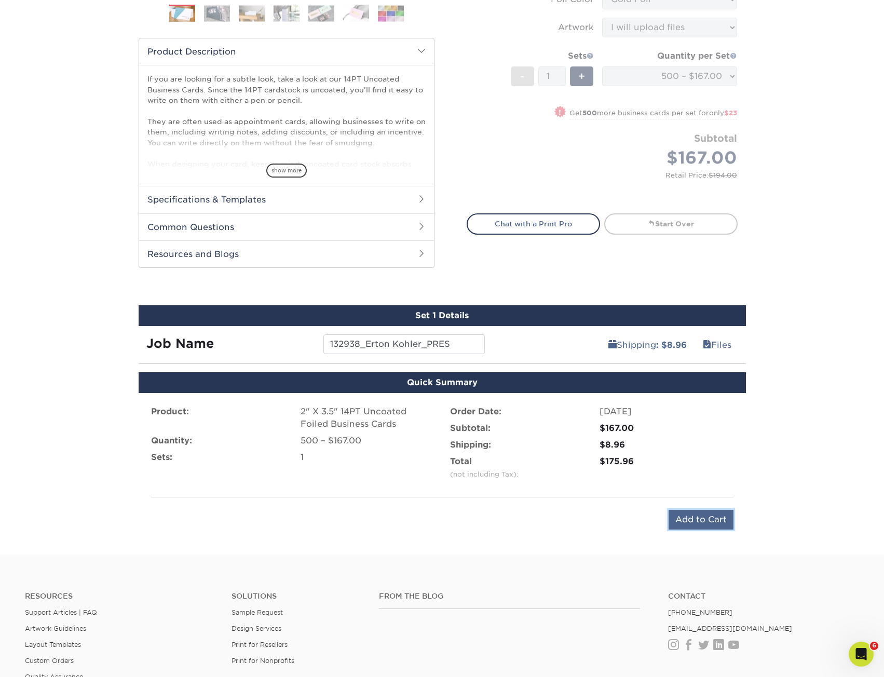
click at [689, 520] on input "Add to Cart" at bounding box center [701, 520] width 65 height 20
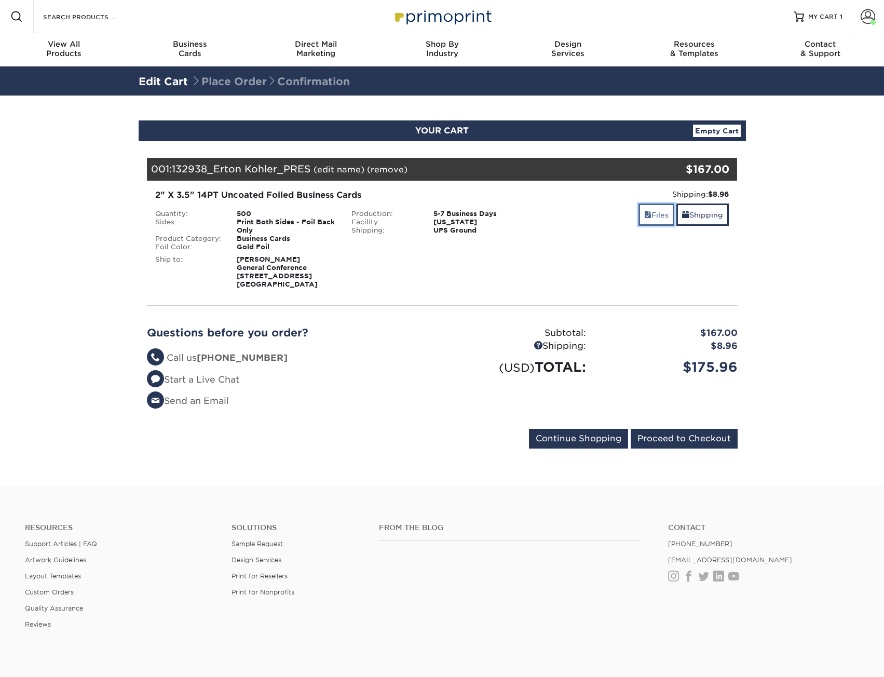
click at [647, 221] on link "Files" at bounding box center [657, 215] width 36 height 22
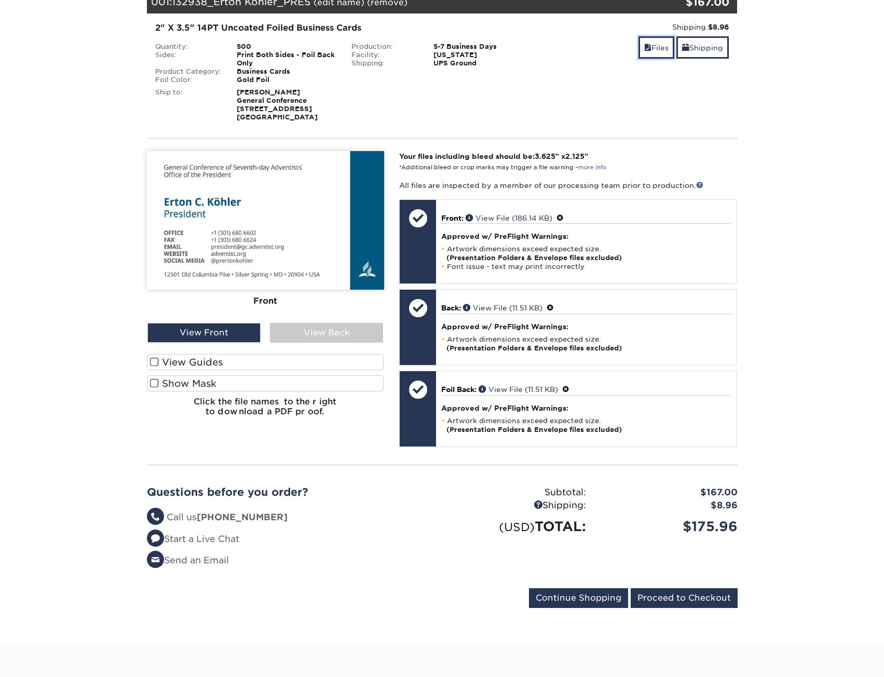
scroll to position [208, 0]
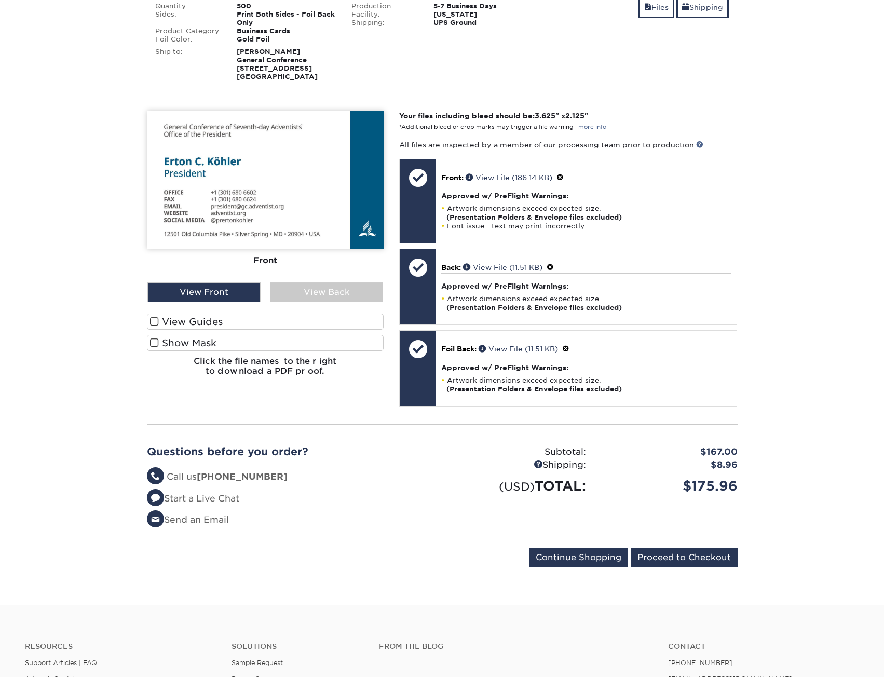
click at [791, 281] on section "YOUR CART Empty Cart Your Cart is Empty View Account Active Orders Order Histor…" at bounding box center [442, 246] width 884 height 717
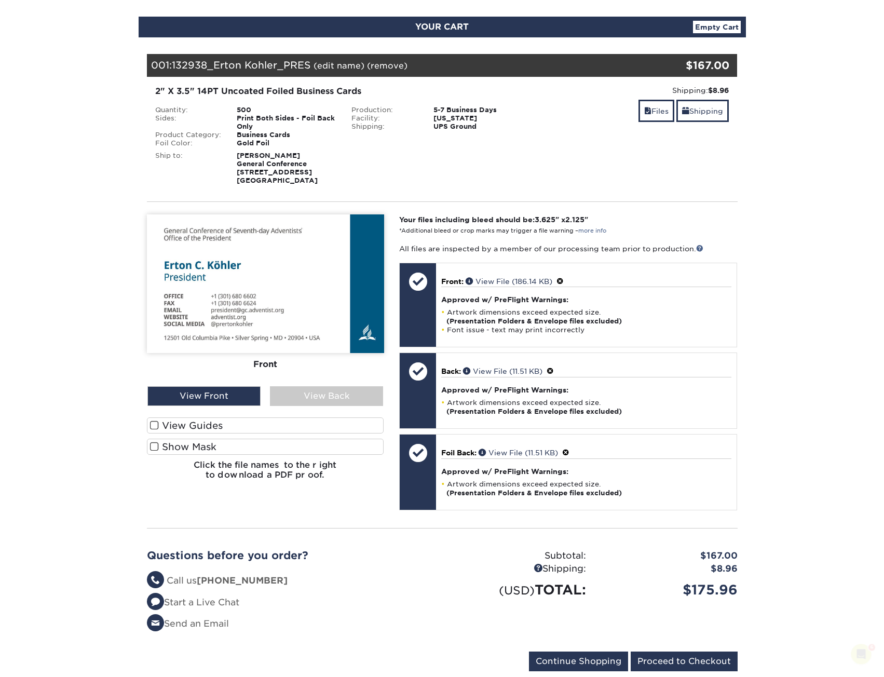
scroll to position [0, 0]
drag, startPoint x: 174, startPoint y: 66, endPoint x: 311, endPoint y: 64, distance: 136.6
click at [311, 64] on span "132938_Erton Kohler_PRES" at bounding box center [241, 64] width 139 height 11
copy span "132938_Erton Kohler_PRES"
click at [106, 146] on section "YOUR CART Empty Cart Your Cart is Empty View Account Active Orders Order Histor…" at bounding box center [442, 350] width 884 height 717
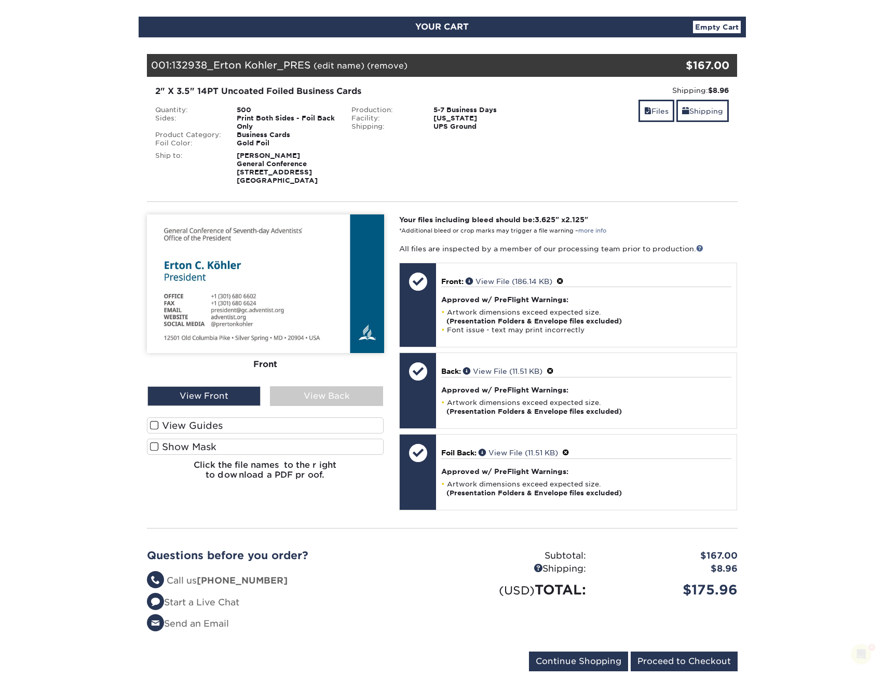
scroll to position [415, 0]
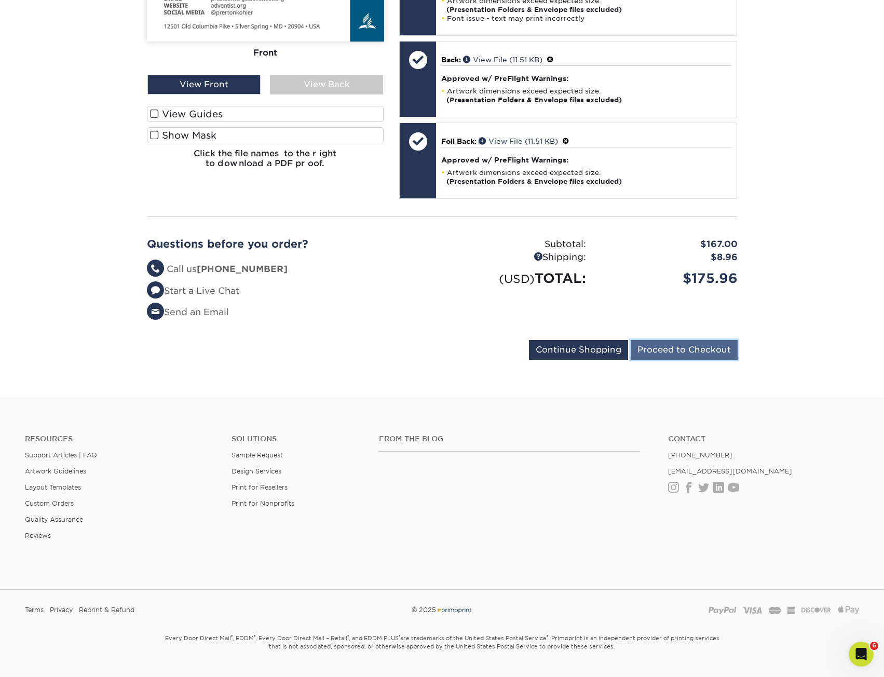
click at [689, 343] on input "Proceed to Checkout" at bounding box center [684, 350] width 107 height 20
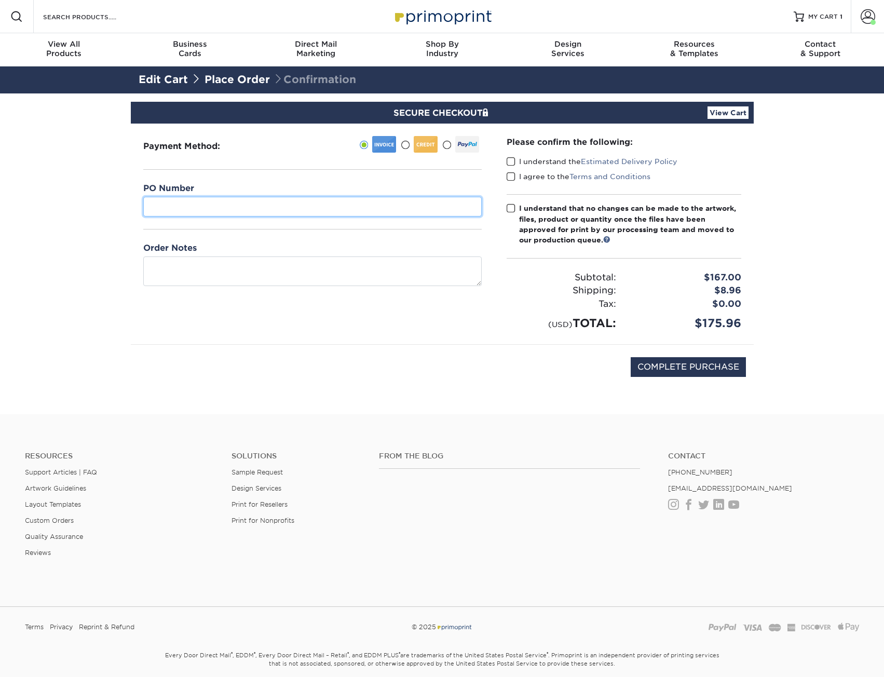
click at [234, 211] on input "text" at bounding box center [312, 207] width 339 height 20
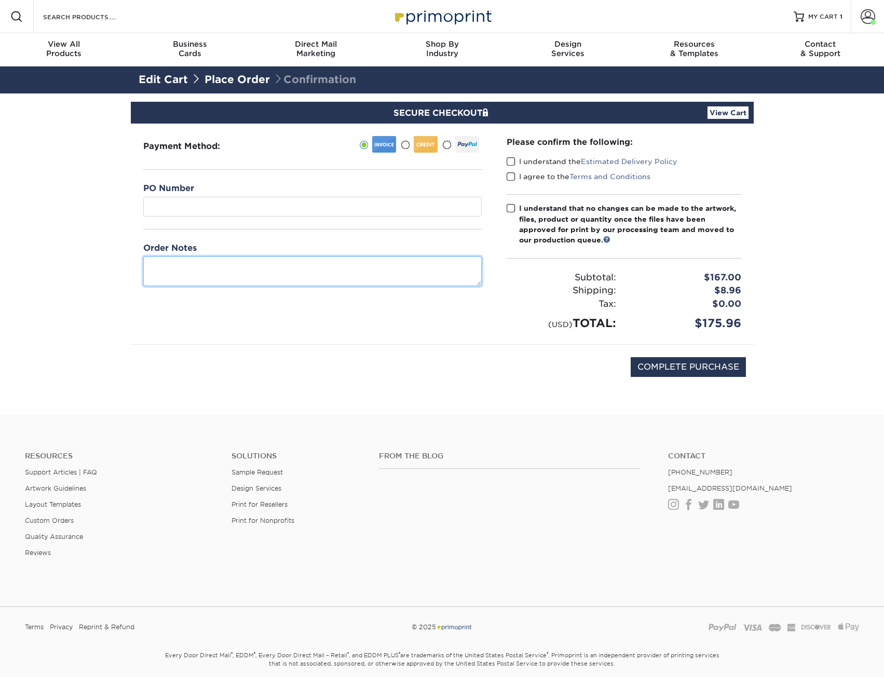
click at [170, 267] on textarea at bounding box center [312, 272] width 339 height 30
paste textarea "132938_Erton Kohler_PRES"
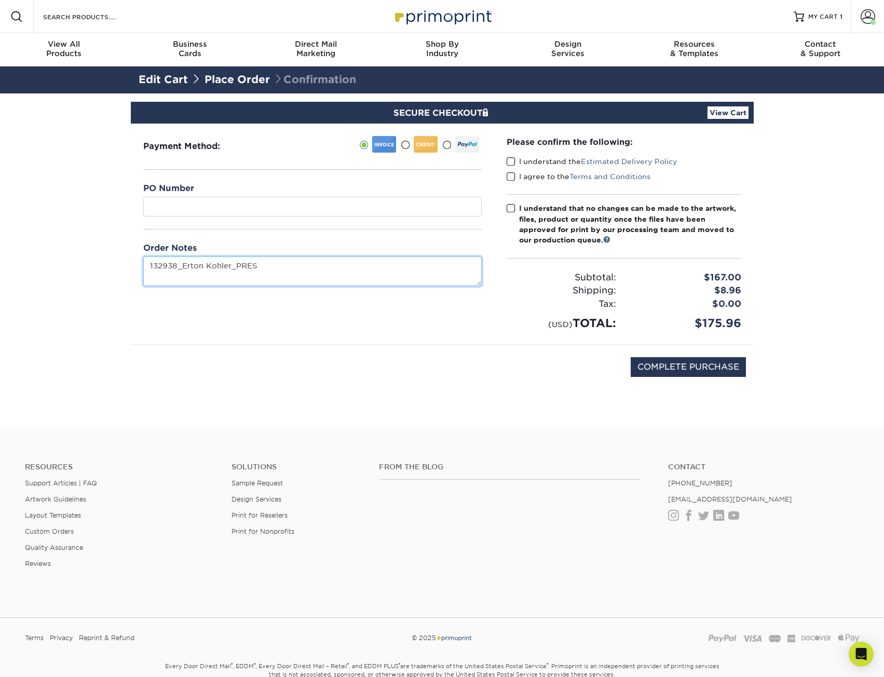
click at [170, 267] on textarea "132938_Erton Kohler_PRES" at bounding box center [312, 272] width 339 height 30
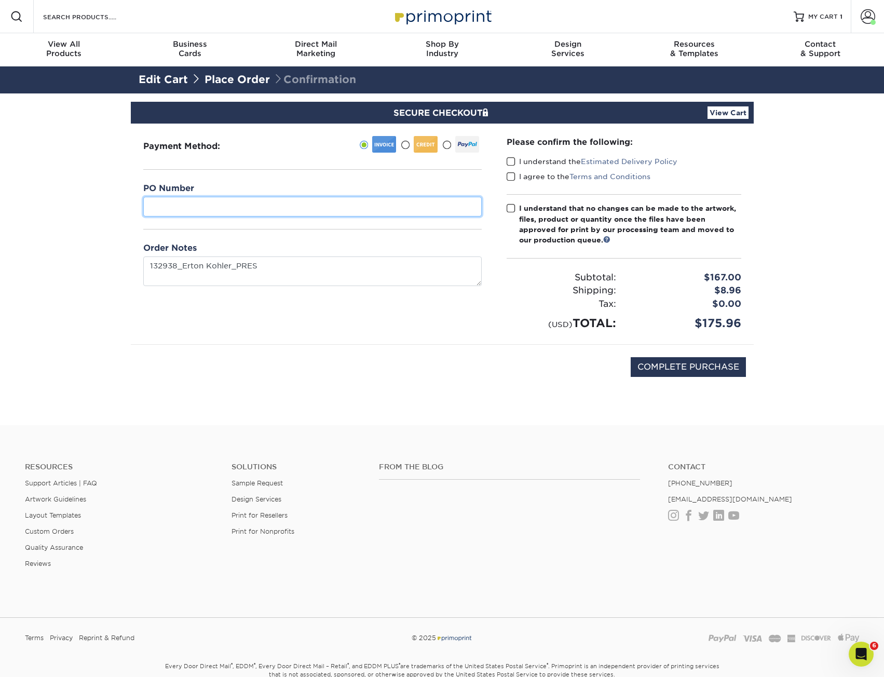
type textarea "132938Erton KohlerPRES"
click at [190, 201] on input "text" at bounding box center [312, 207] width 339 height 20
paste input "132938_Erton"
type input "132938"
click at [128, 295] on section "SECURE CHECKOUT View Cart Payment Method:" at bounding box center [442, 259] width 884 height 332
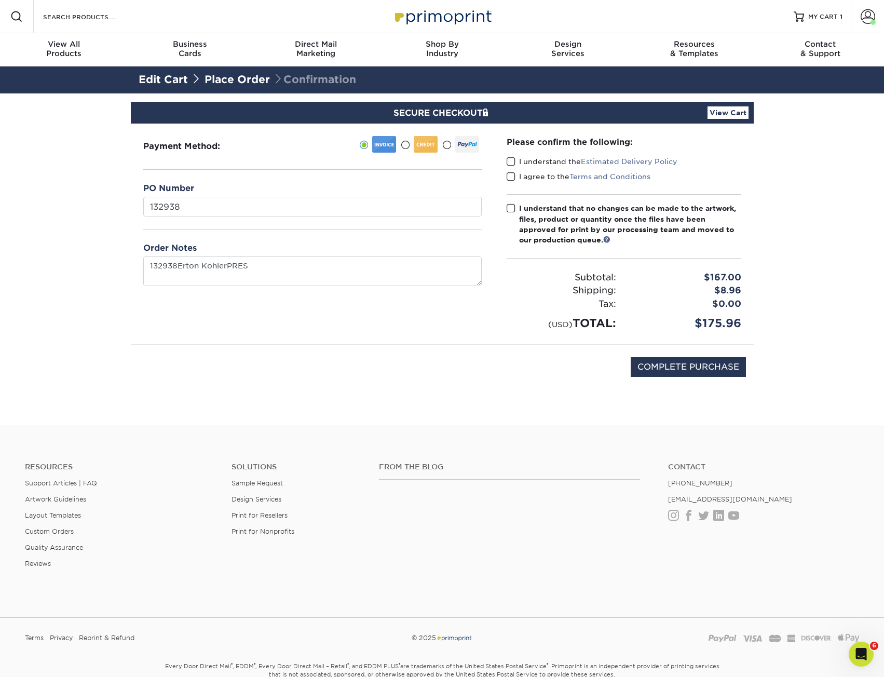
click at [516, 163] on label "I understand the Estimated Delivery Policy" at bounding box center [592, 161] width 171 height 10
click at [0, 0] on input "I understand the Estimated Delivery Policy" at bounding box center [0, 0] width 0 height 0
click at [515, 180] on span at bounding box center [511, 177] width 9 height 10
click at [0, 0] on input "I agree to the Terms and Conditions" at bounding box center [0, 0] width 0 height 0
click at [509, 208] on span at bounding box center [511, 209] width 9 height 10
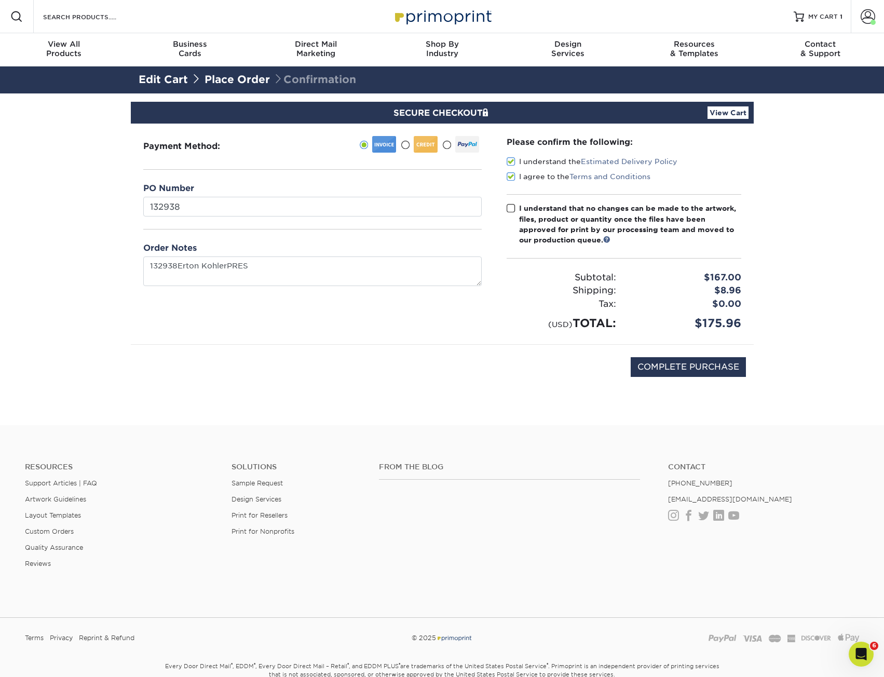
click at [0, 0] on input "I understand that no changes can be made to the artwork, files, product or quan…" at bounding box center [0, 0] width 0 height 0
click at [478, 341] on div "Payment Method:" at bounding box center [312, 234] width 363 height 221
click at [686, 362] on input "COMPLETE PURCHASE" at bounding box center [688, 367] width 115 height 20
type input "PROCESSING, PLEASE WAIT..."
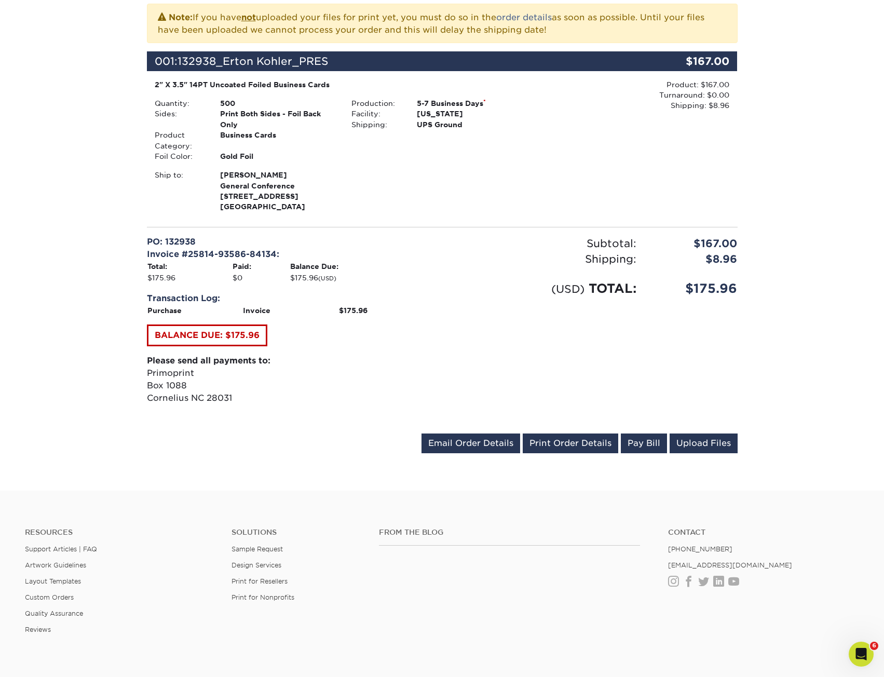
scroll to position [355, 0]
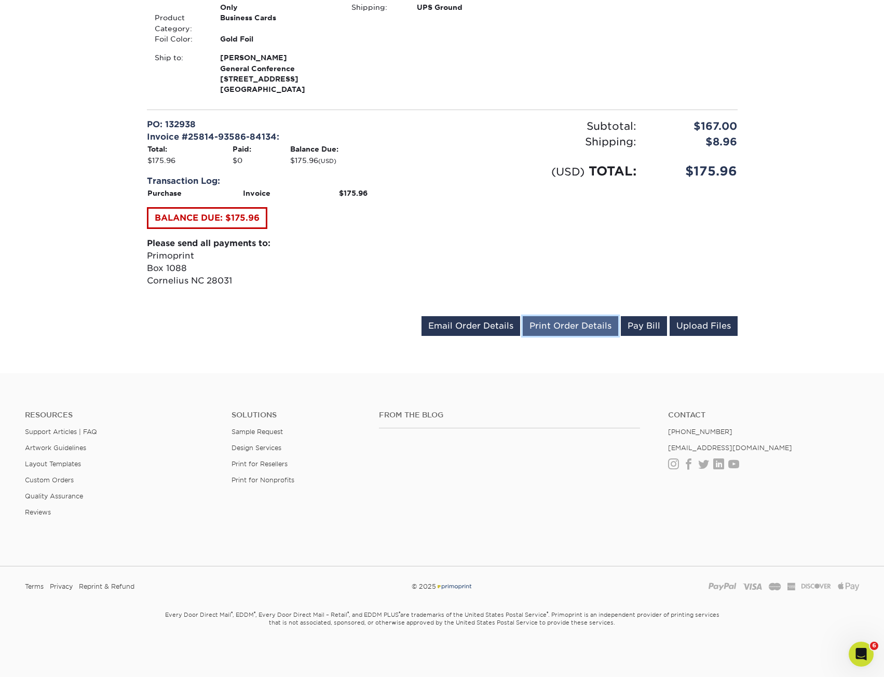
click at [575, 325] on link "Print Order Details" at bounding box center [571, 326] width 96 height 20
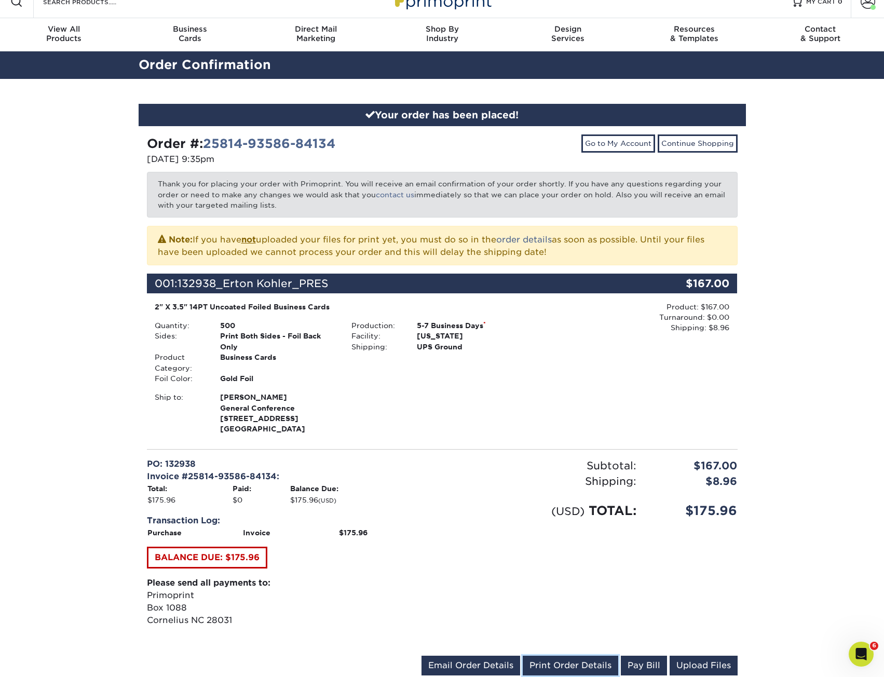
scroll to position [0, 0]
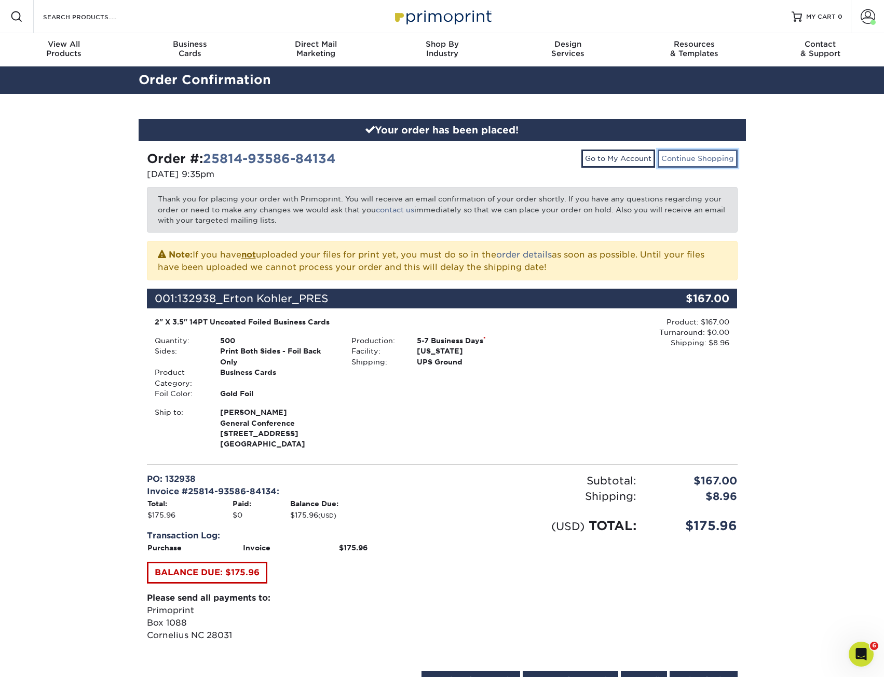
click at [670, 155] on link "Continue Shopping" at bounding box center [698, 159] width 80 height 18
